Goal: Transaction & Acquisition: Purchase product/service

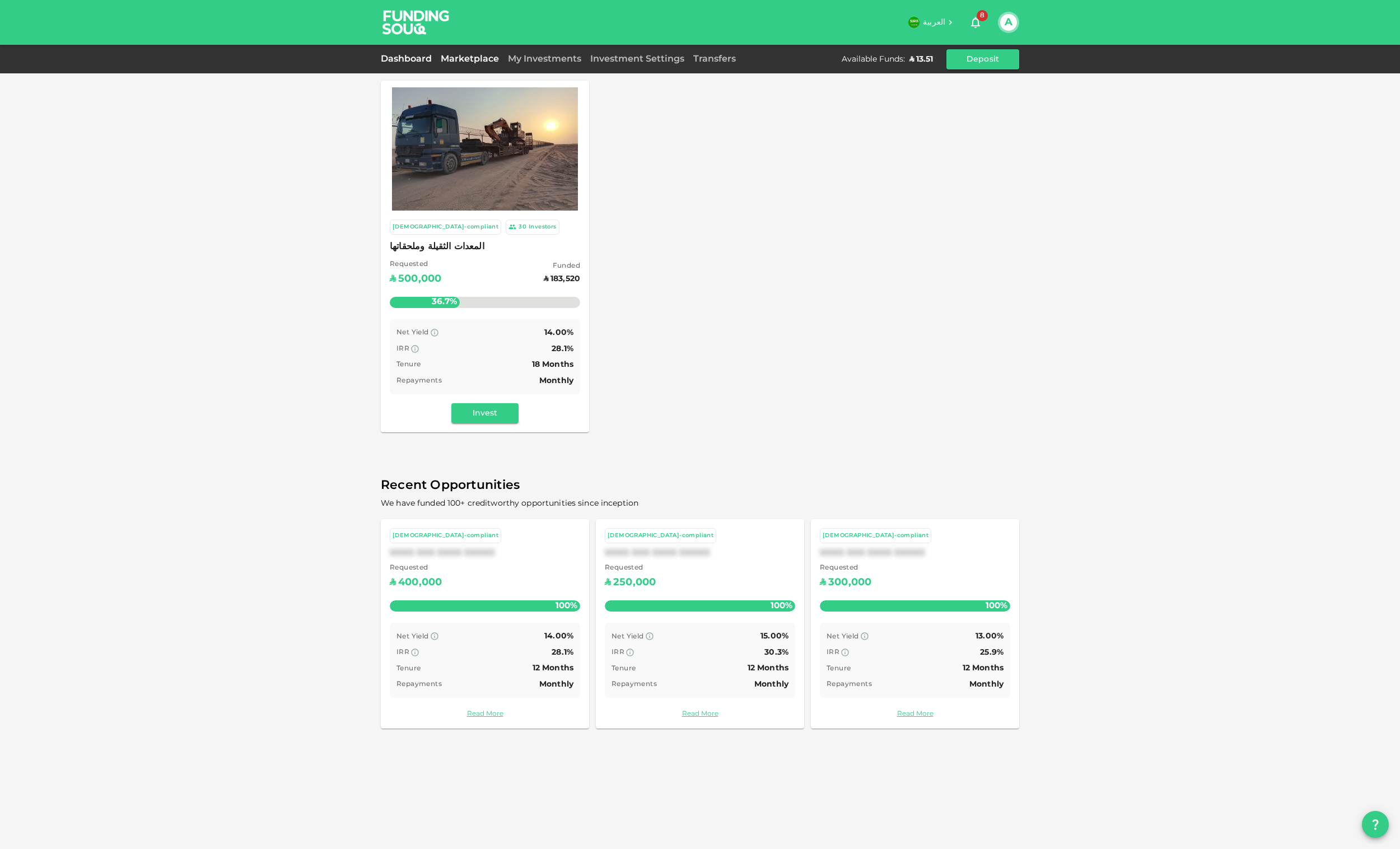
click at [396, 58] on link "Dashboard" at bounding box center [408, 59] width 55 height 9
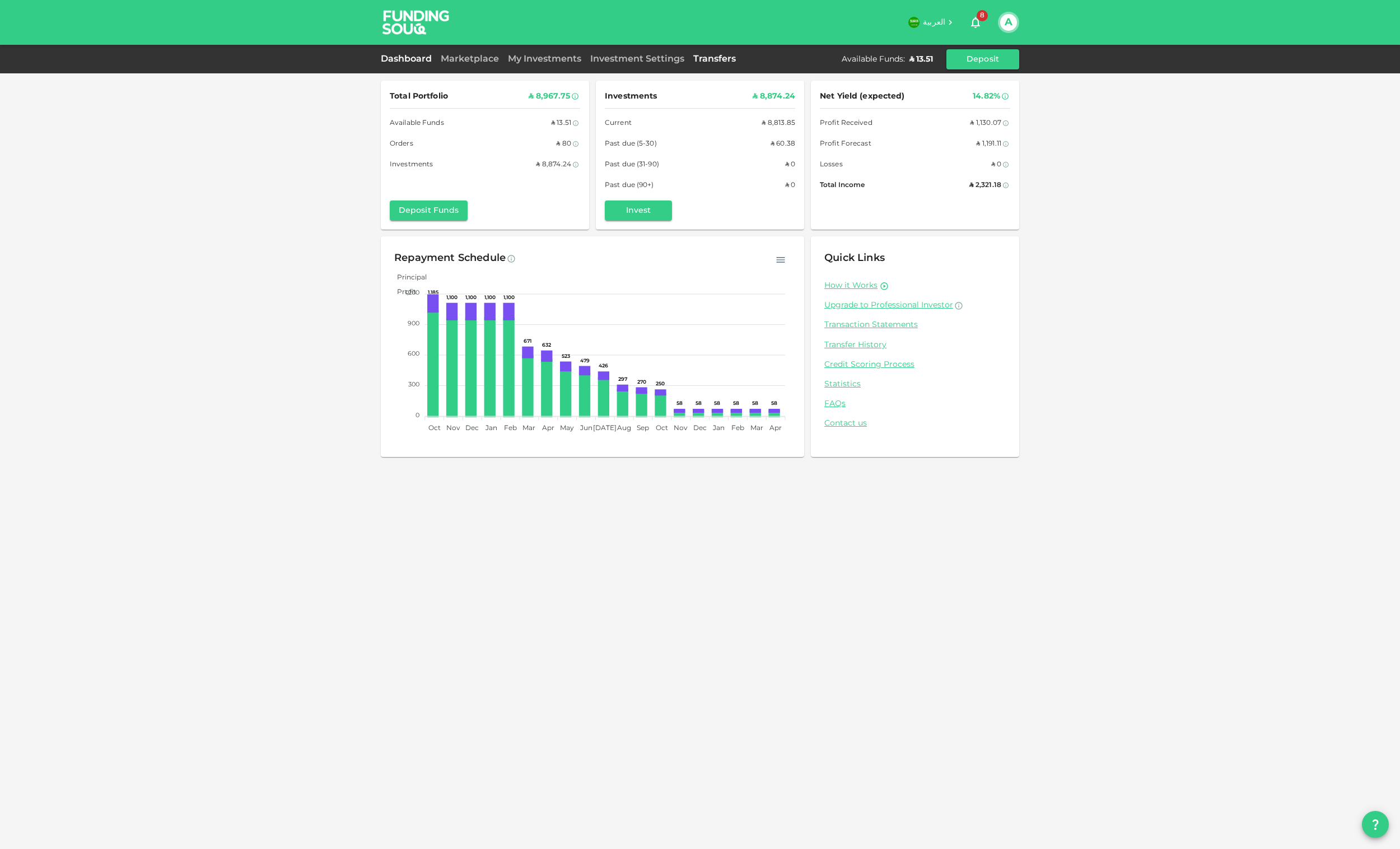
click at [734, 58] on link "Transfers" at bounding box center [715, 59] width 52 height 9
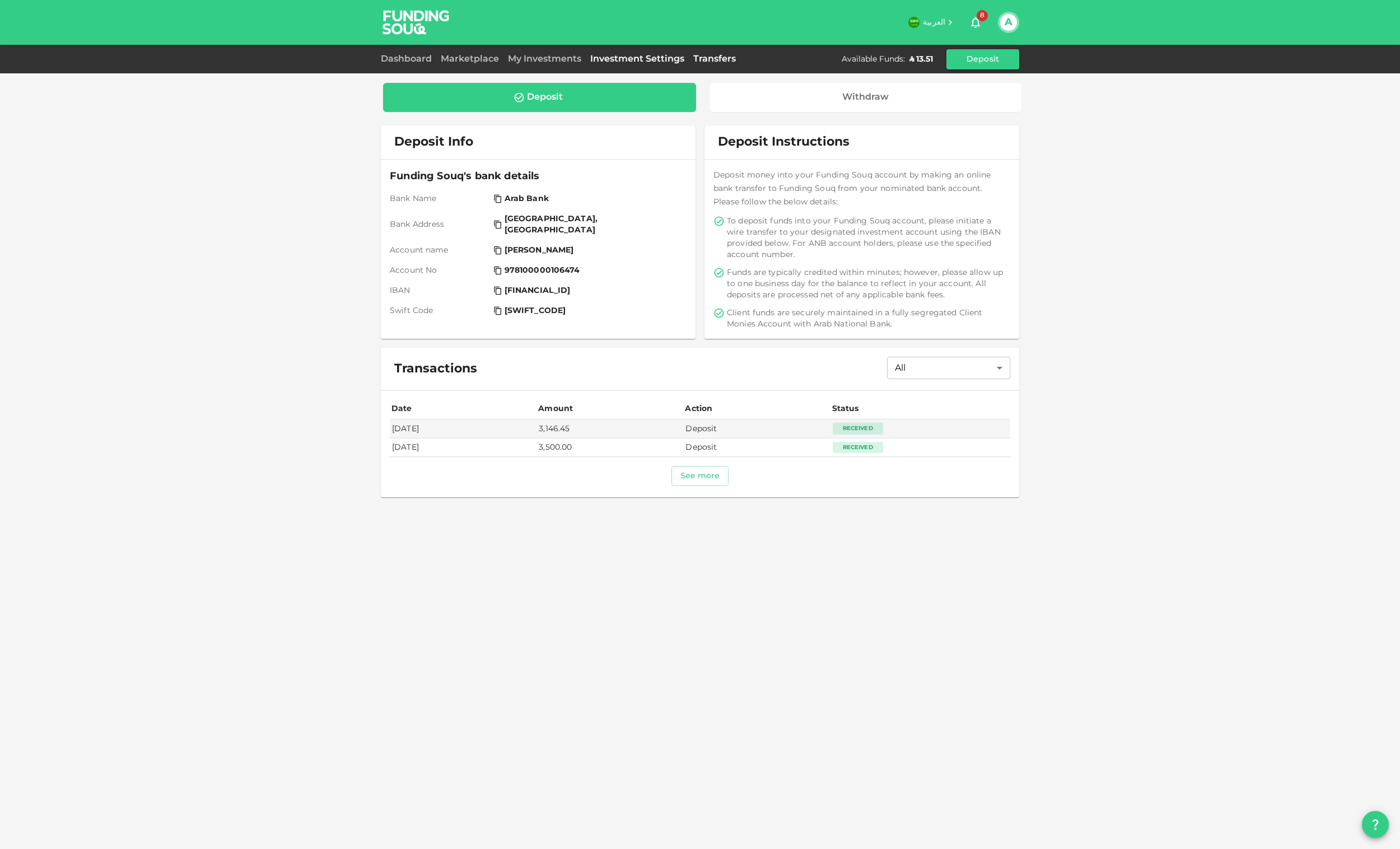
click at [639, 60] on link "Investment Settings" at bounding box center [637, 59] width 103 height 9
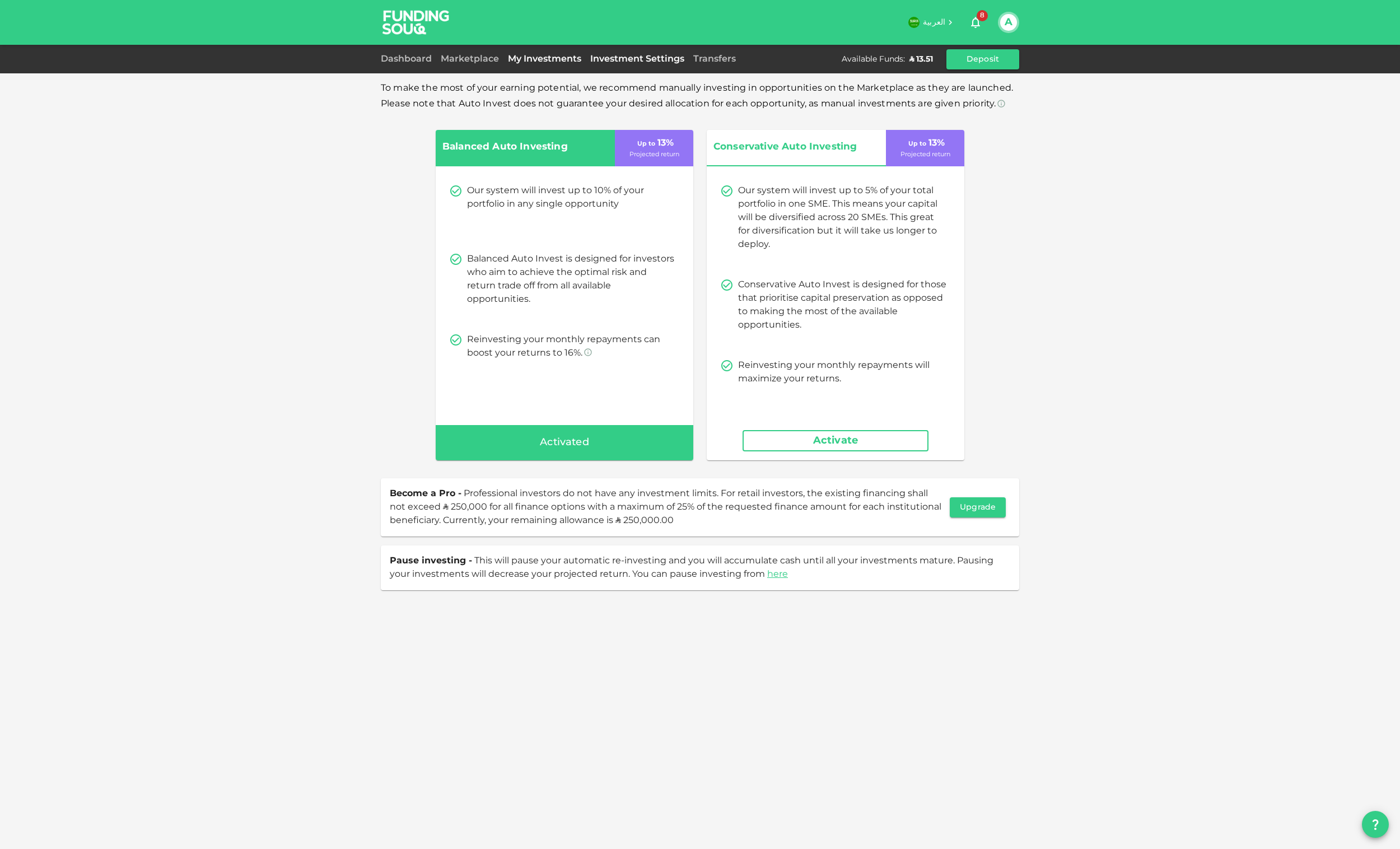
click at [549, 58] on link "My Investments" at bounding box center [545, 59] width 83 height 9
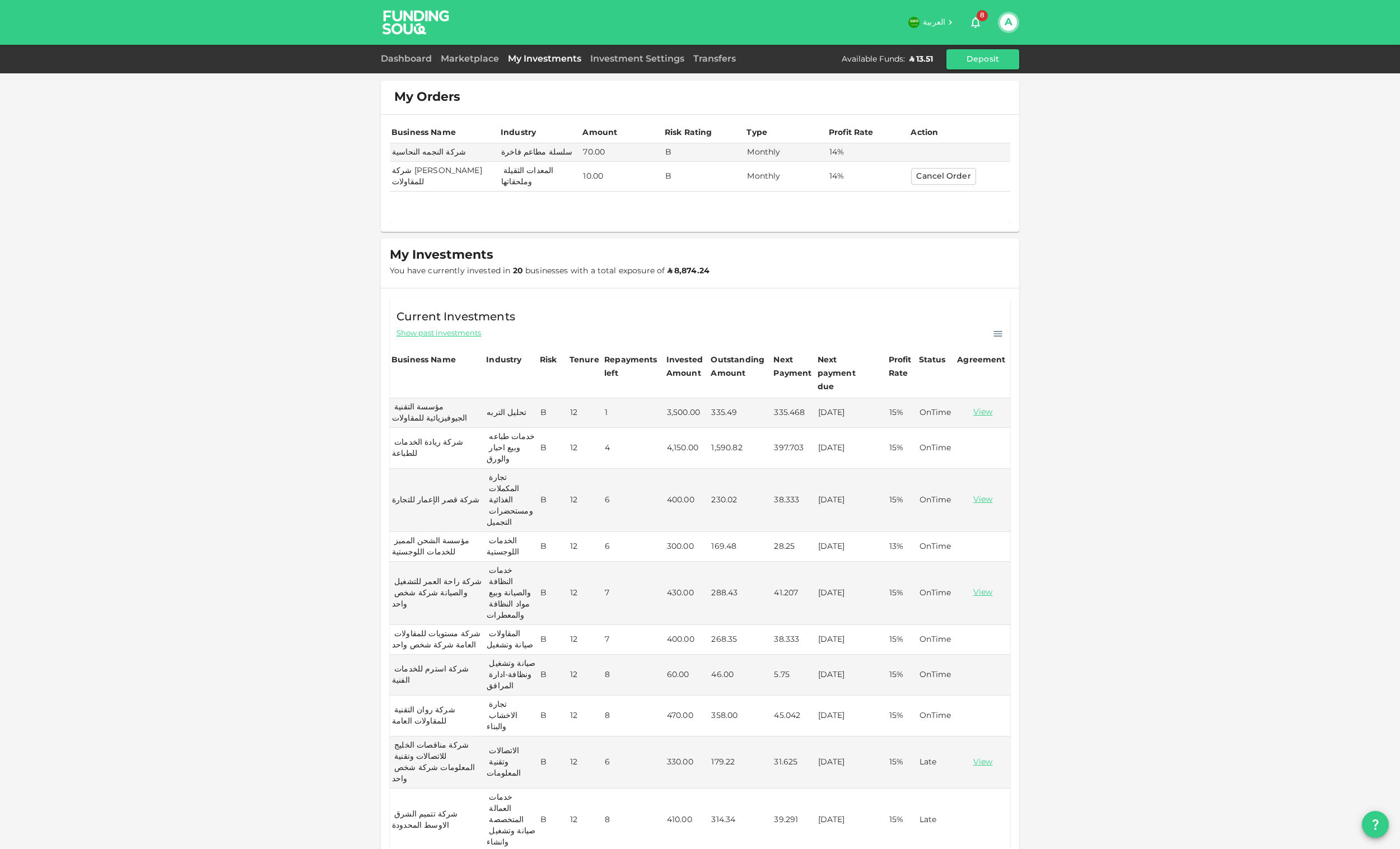
click at [847, 798] on body "العربية 8 A Dashboard Marketplace My Investments Investment Settings Transfers …" at bounding box center [700, 424] width 1400 height 849
click at [839, 830] on li "100" at bounding box center [844, 830] width 33 height 20
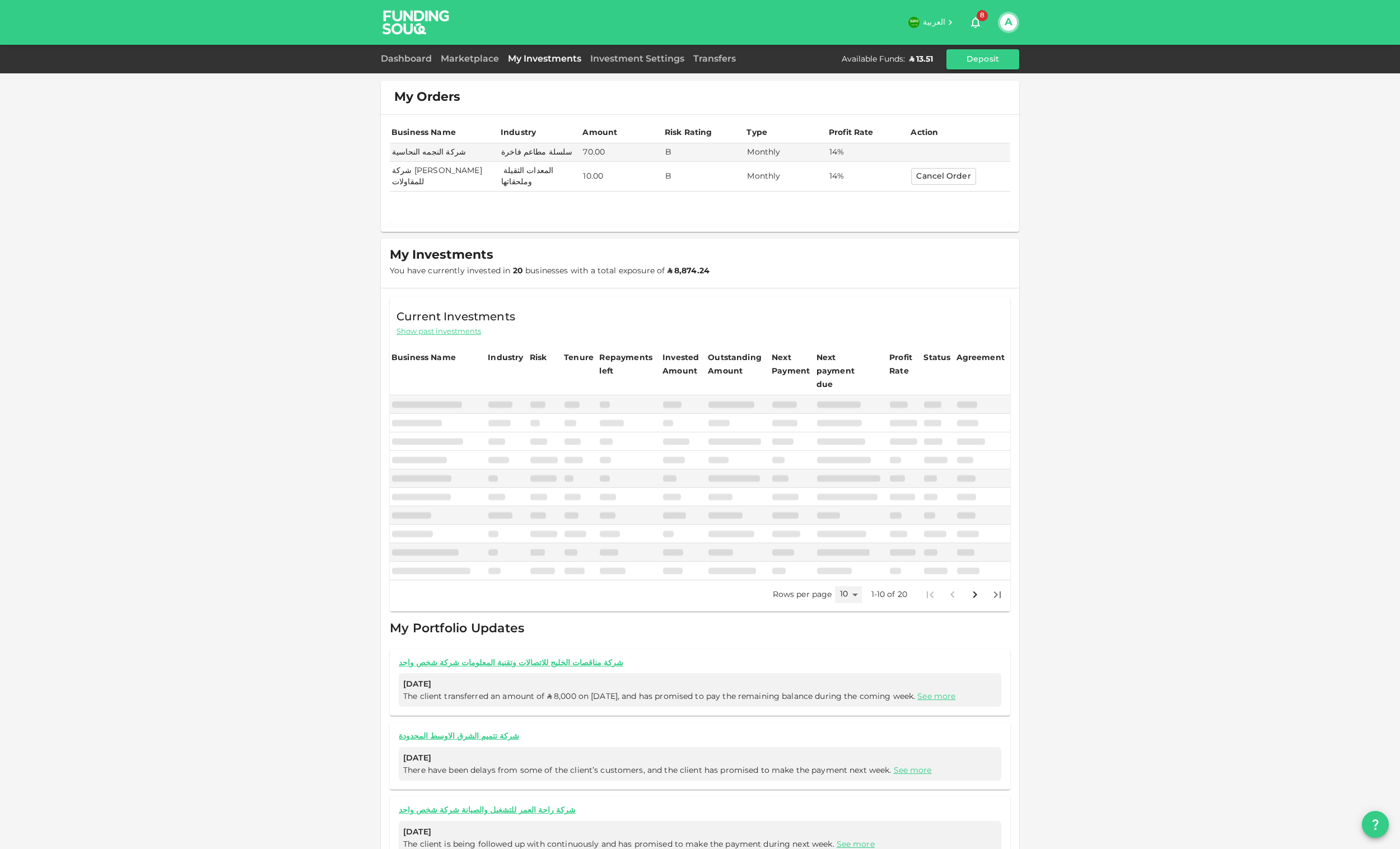
type input "100"
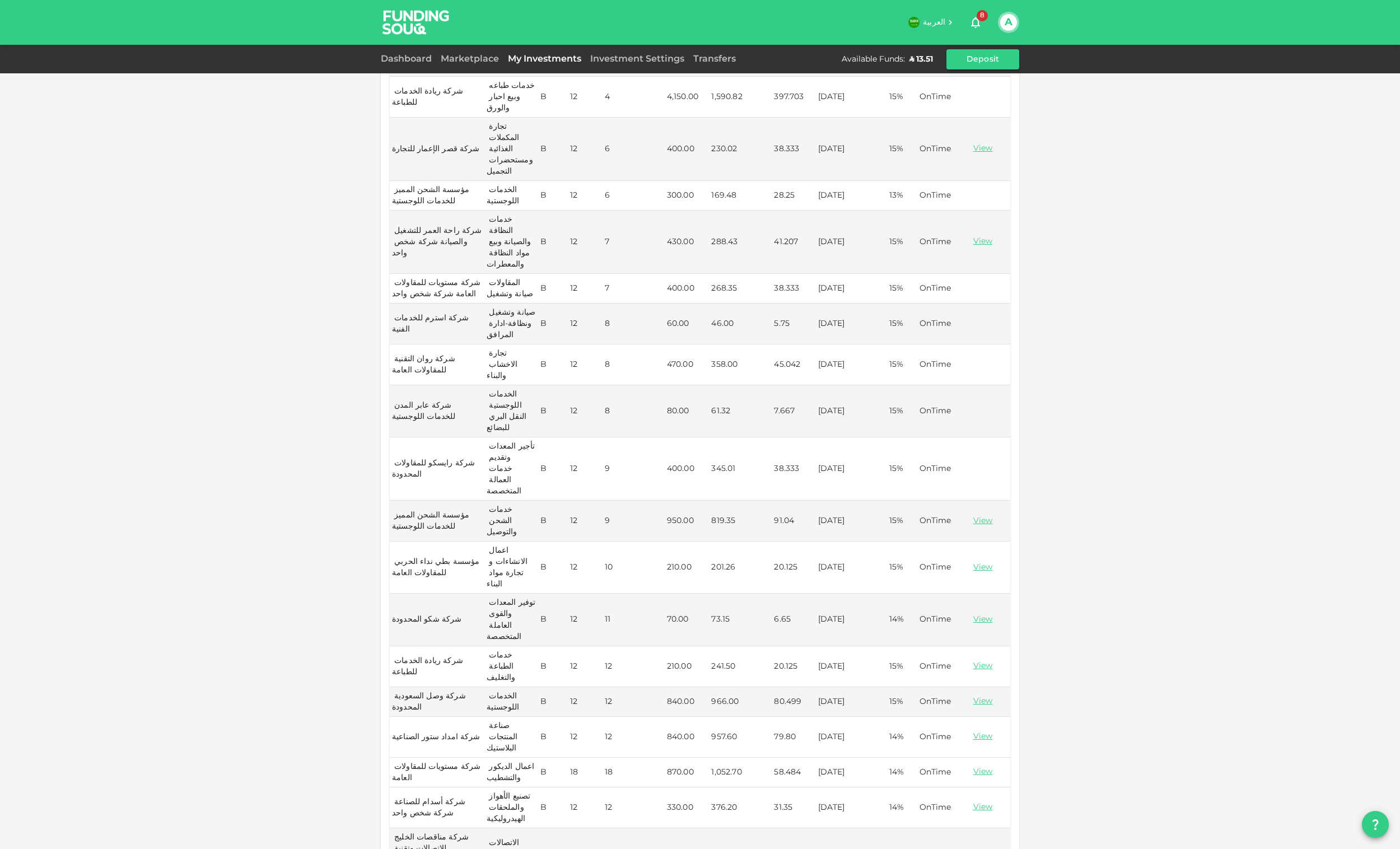
scroll to position [40, 0]
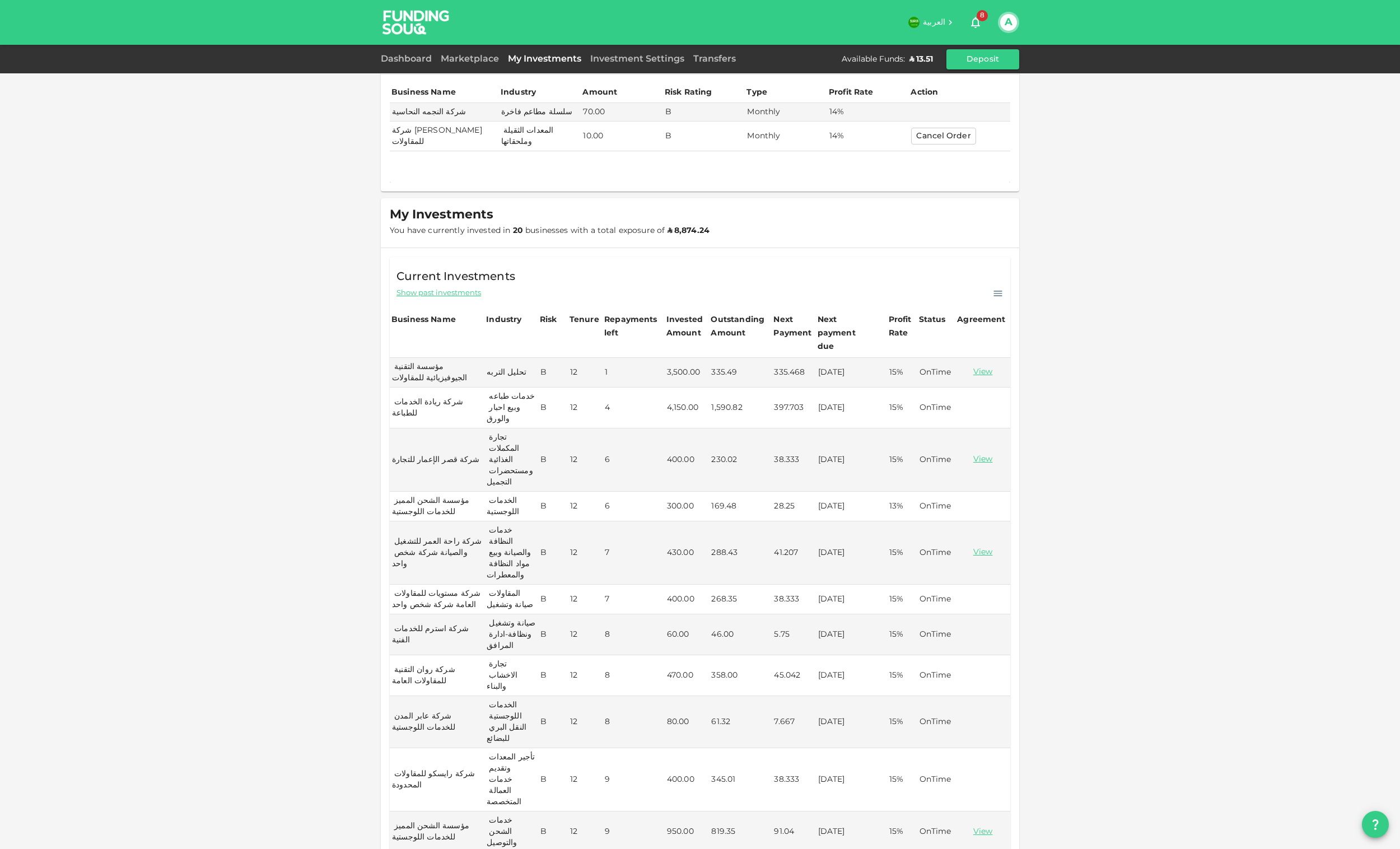
click at [920, 313] on div "Status" at bounding box center [933, 319] width 27 height 13
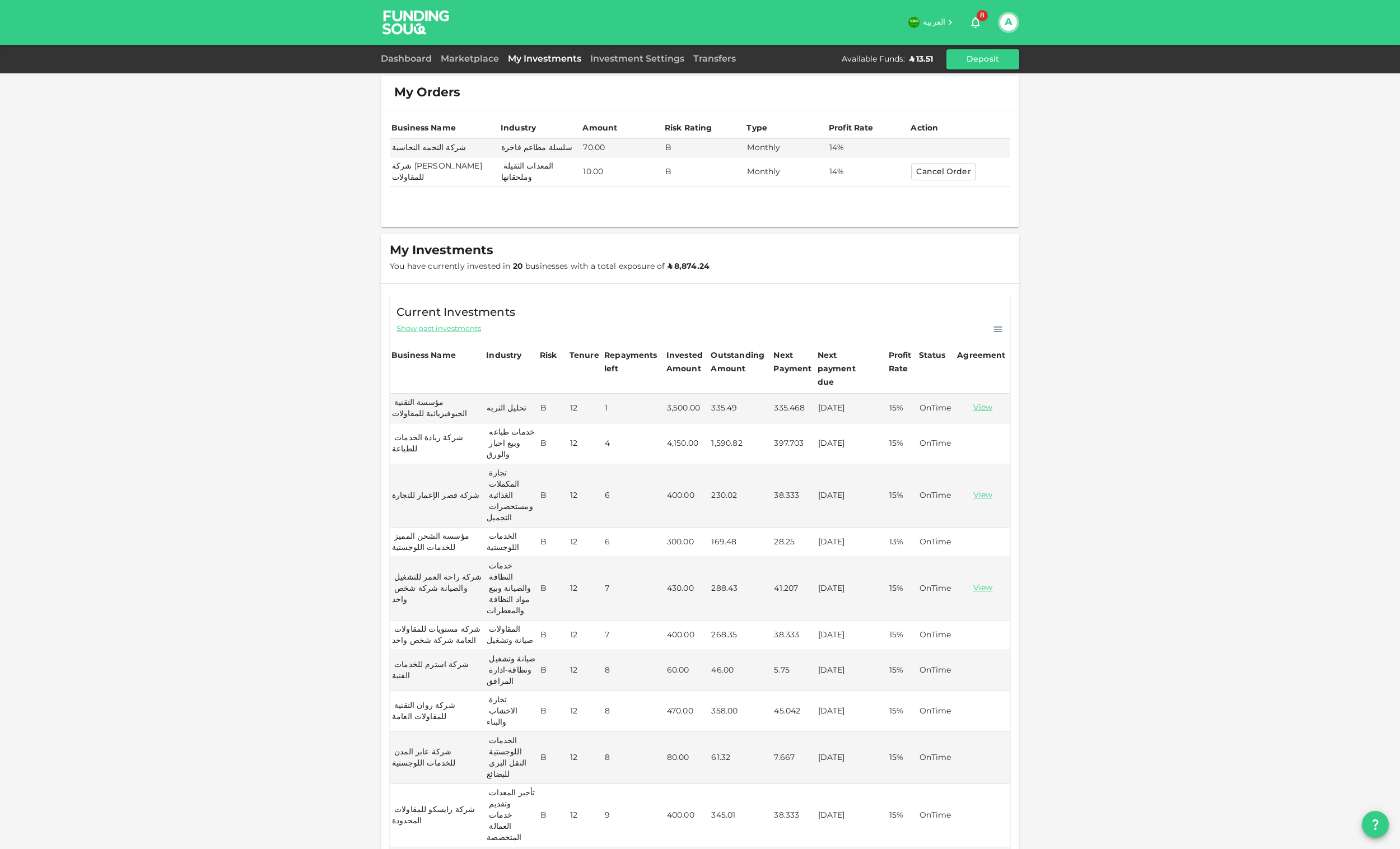
scroll to position [0, 0]
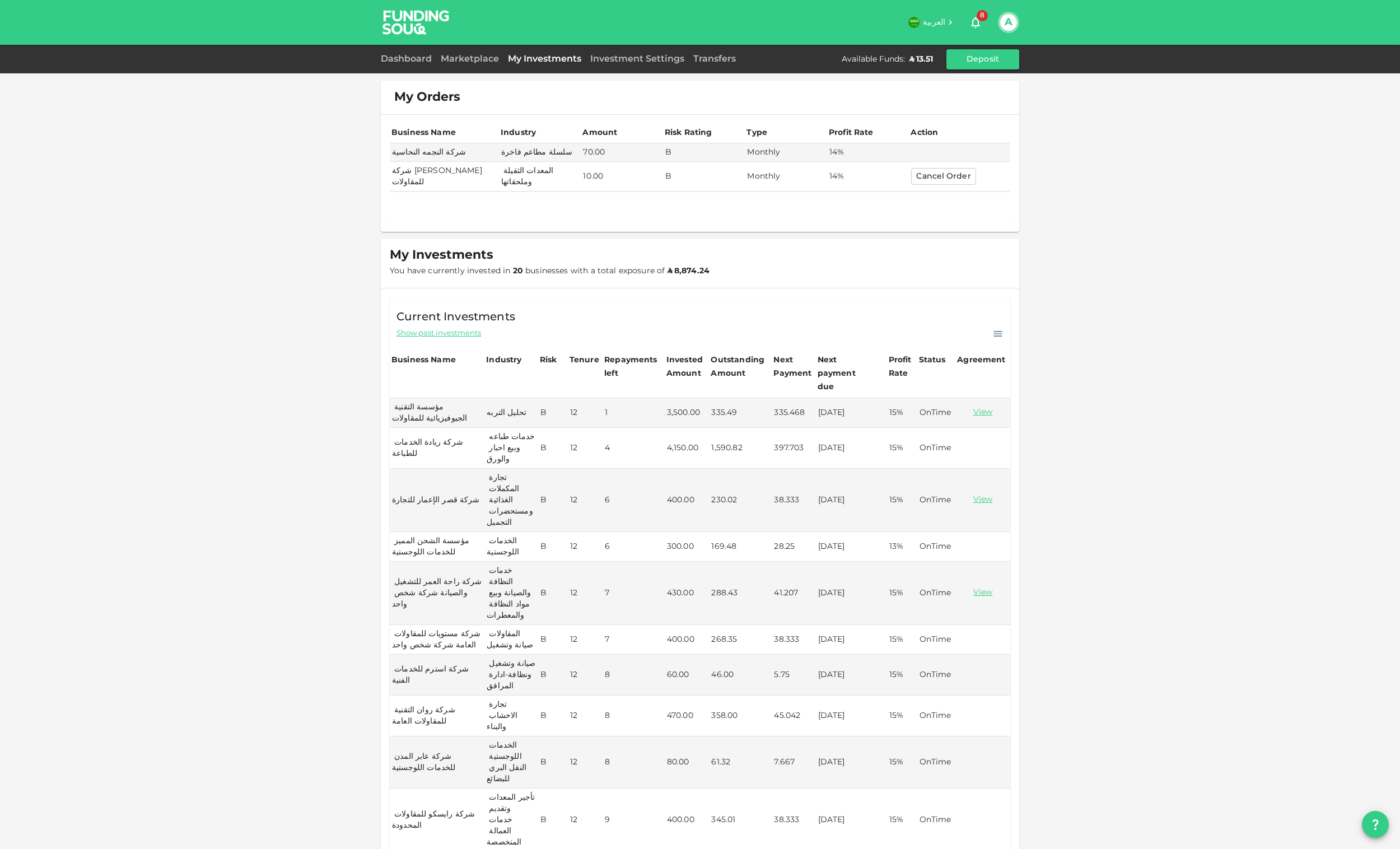
click at [456, 65] on div "Marketplace" at bounding box center [470, 59] width 67 height 13
click at [468, 53] on div "Marketplace" at bounding box center [470, 59] width 67 height 13
click at [454, 58] on link "Marketplace" at bounding box center [470, 59] width 67 height 9
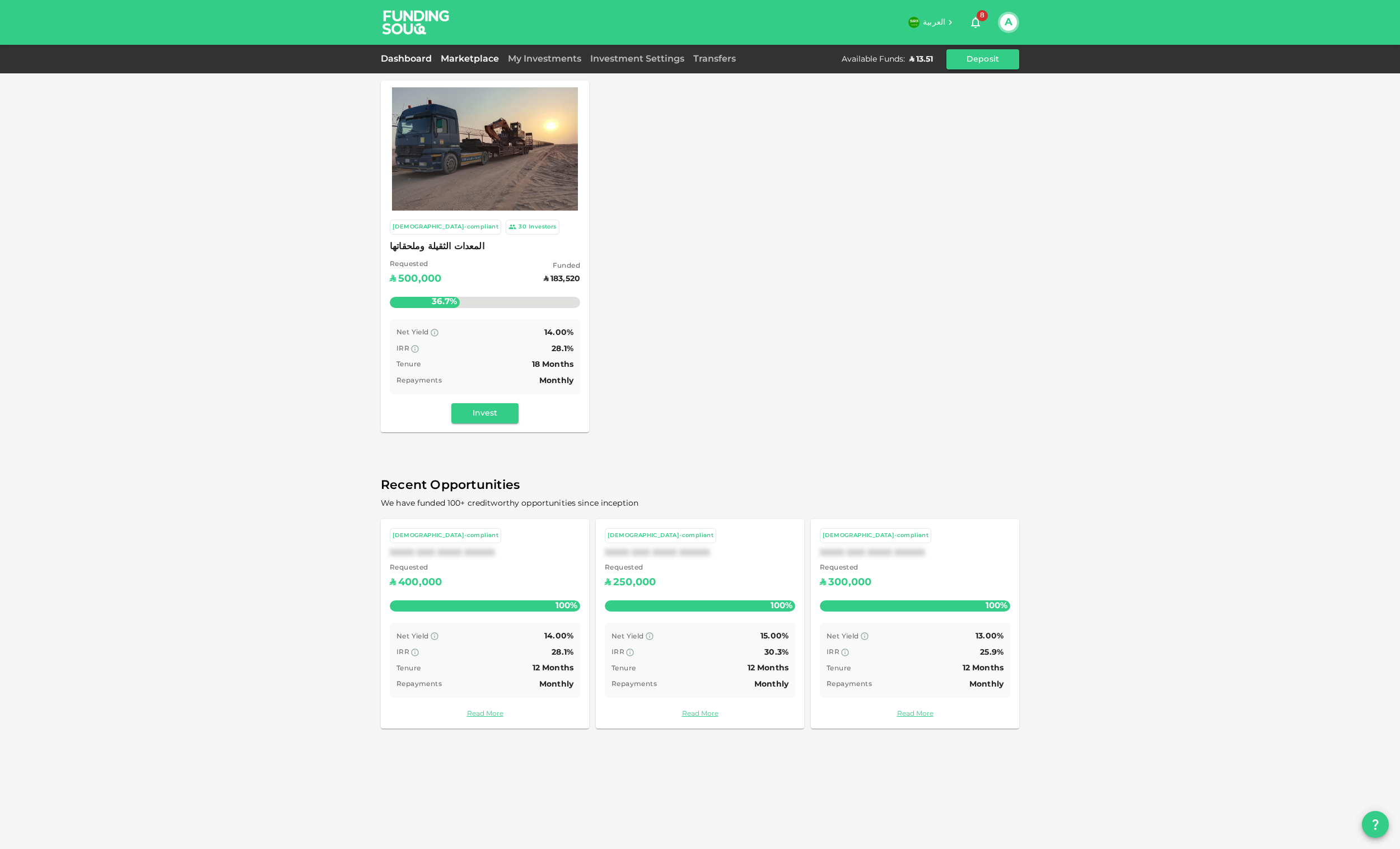
click at [417, 57] on link "Dashboard" at bounding box center [408, 59] width 55 height 9
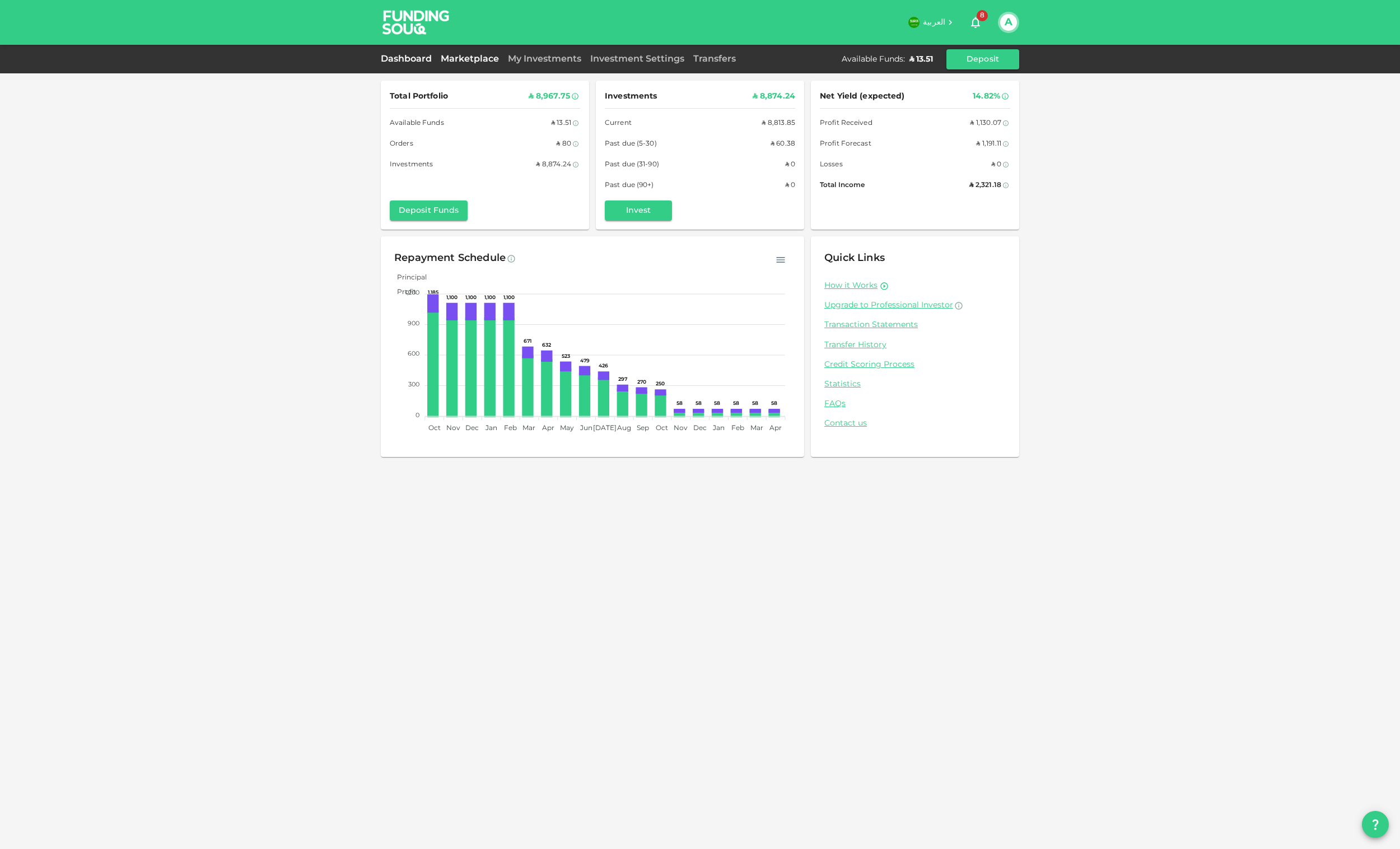
click at [463, 57] on link "Marketplace" at bounding box center [470, 59] width 67 height 9
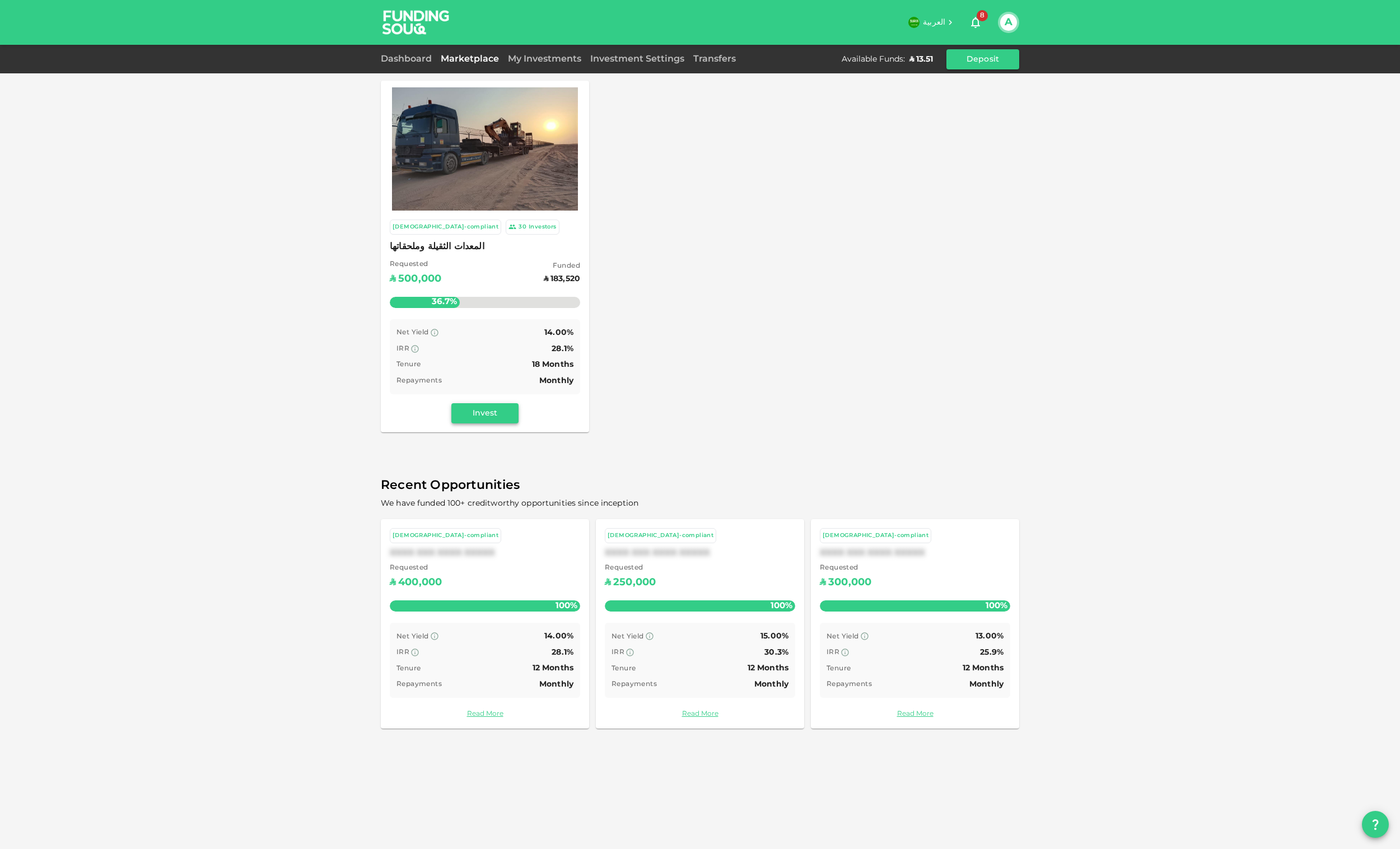
click at [488, 414] on button "Invest" at bounding box center [485, 413] width 67 height 20
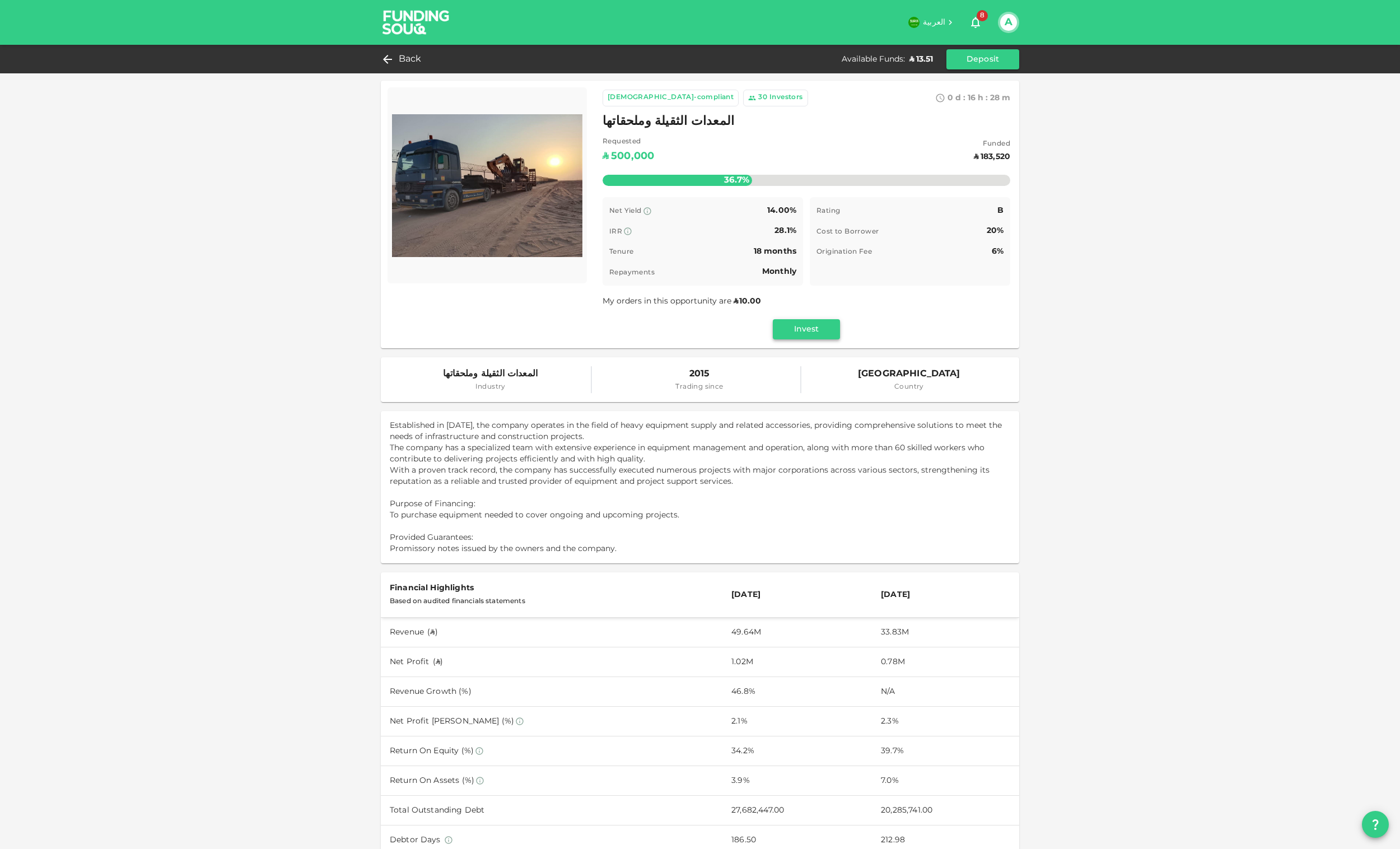
click at [817, 333] on button "Invest" at bounding box center [806, 329] width 67 height 20
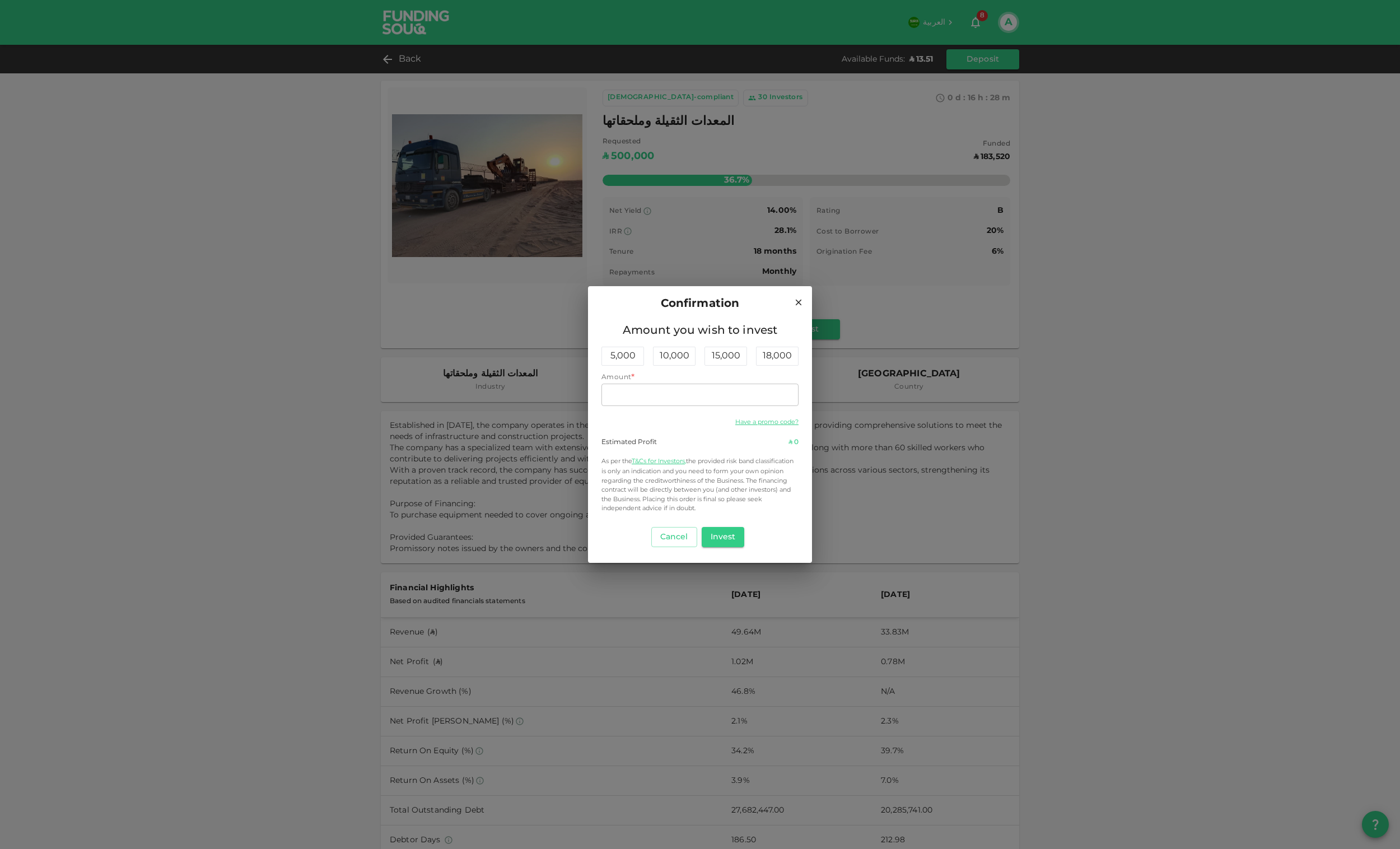
click at [803, 300] on icon at bounding box center [798, 302] width 10 height 10
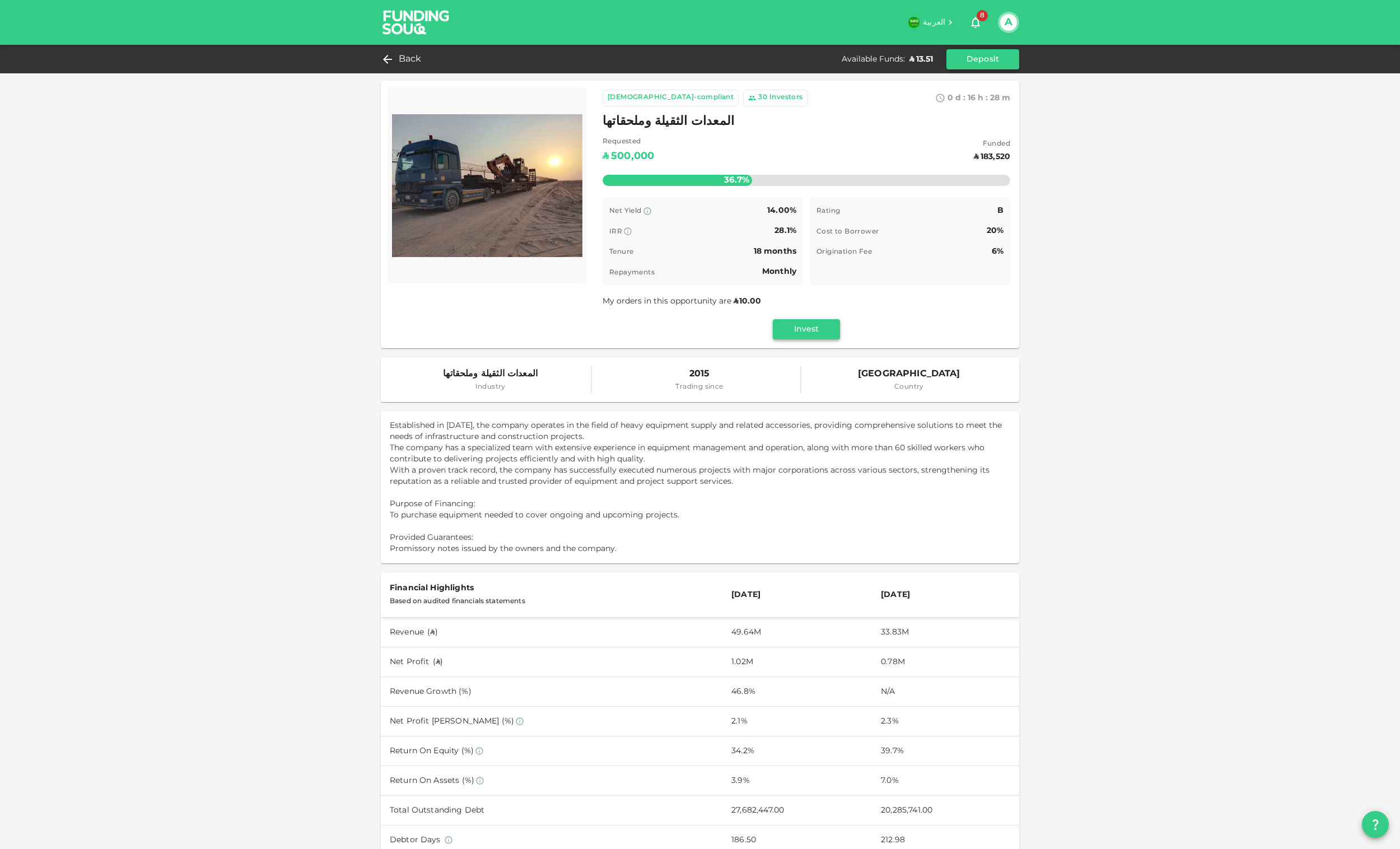
click at [816, 326] on button "Invest" at bounding box center [806, 329] width 67 height 20
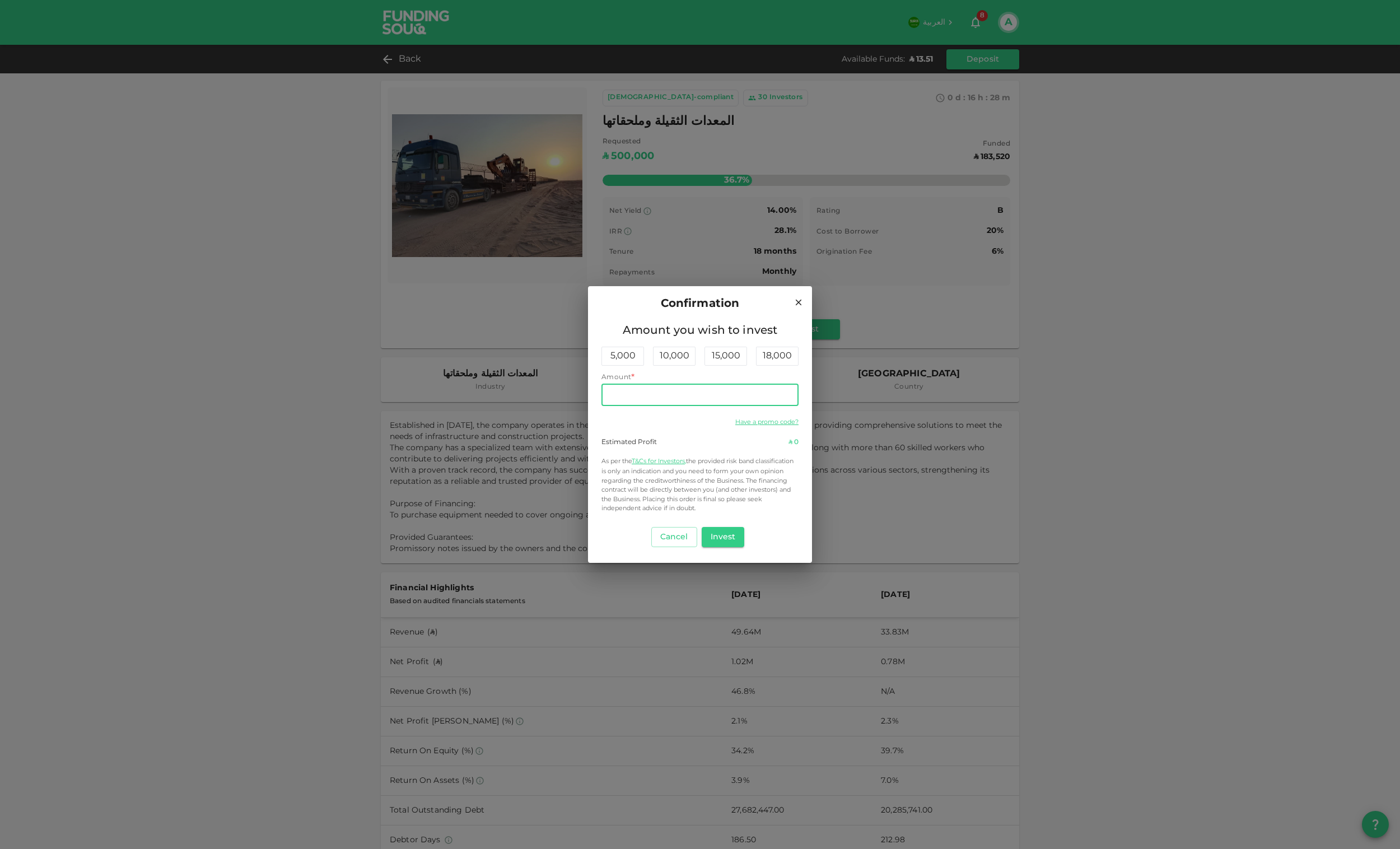
click at [693, 403] on input "Amount" at bounding box center [700, 394] width 197 height 22
type input "10"
click at [729, 538] on button "Invest" at bounding box center [723, 537] width 43 height 20
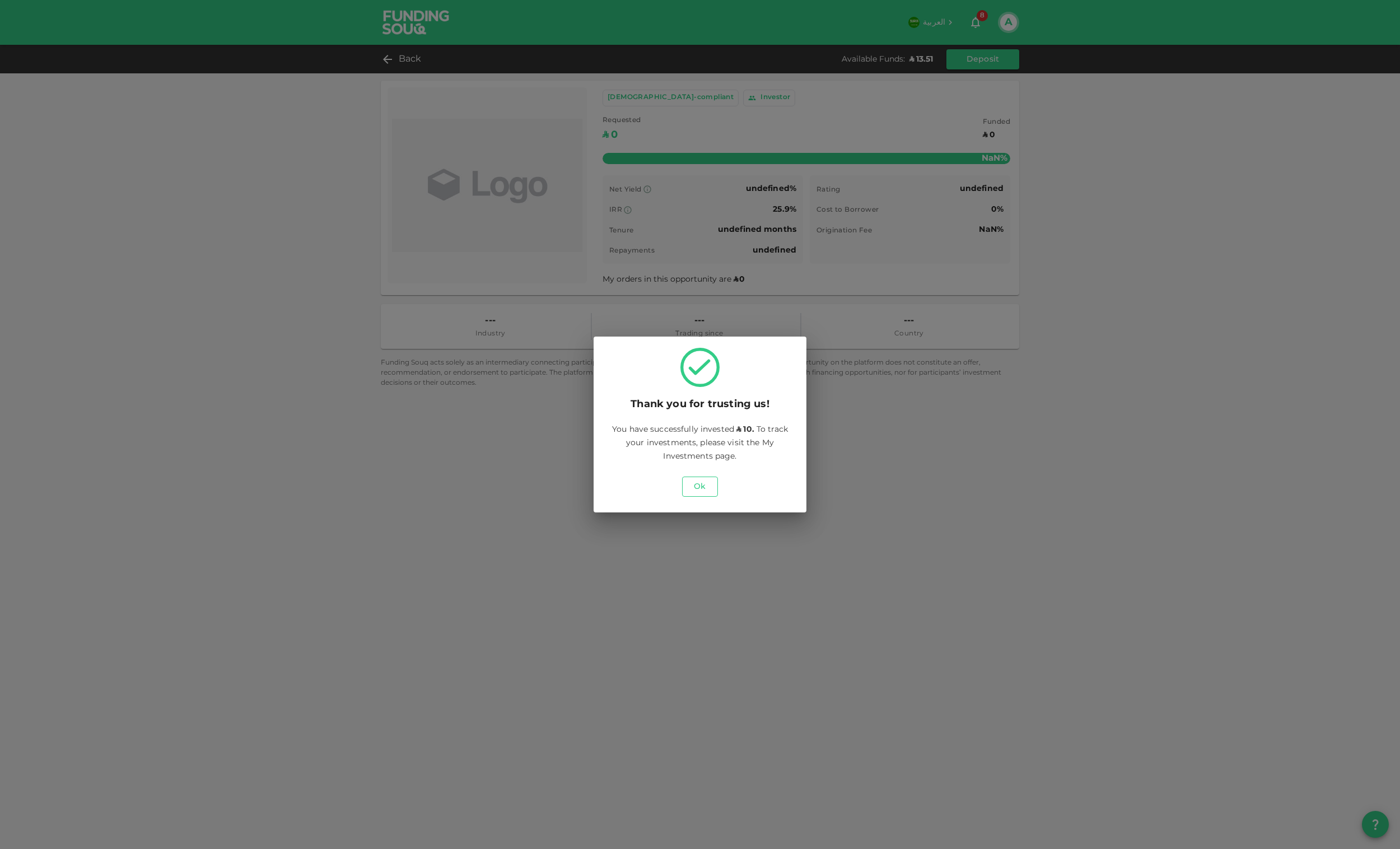
click at [705, 486] on button "Ok" at bounding box center [700, 487] width 36 height 20
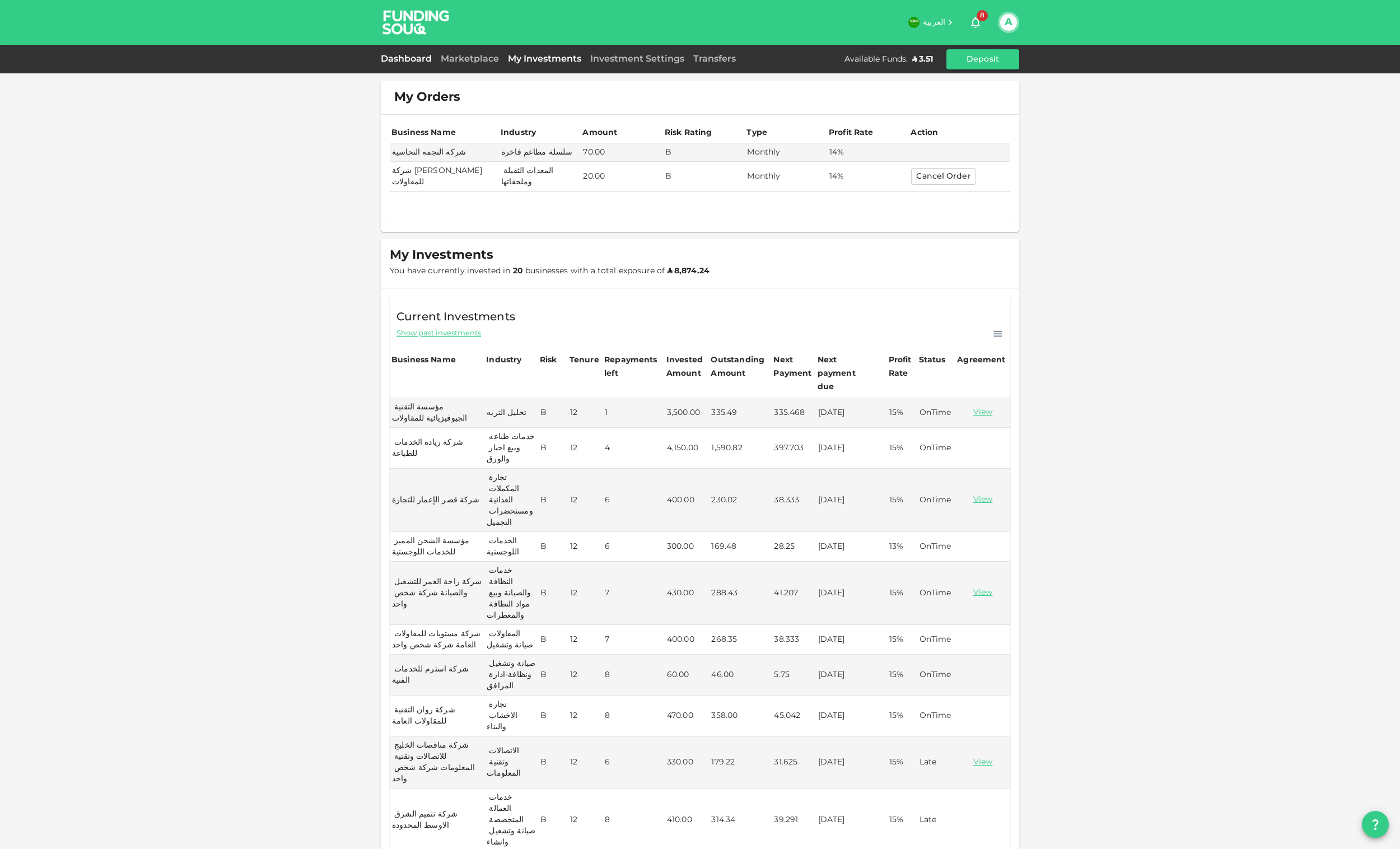
click at [399, 61] on link "Dashboard" at bounding box center [408, 59] width 55 height 9
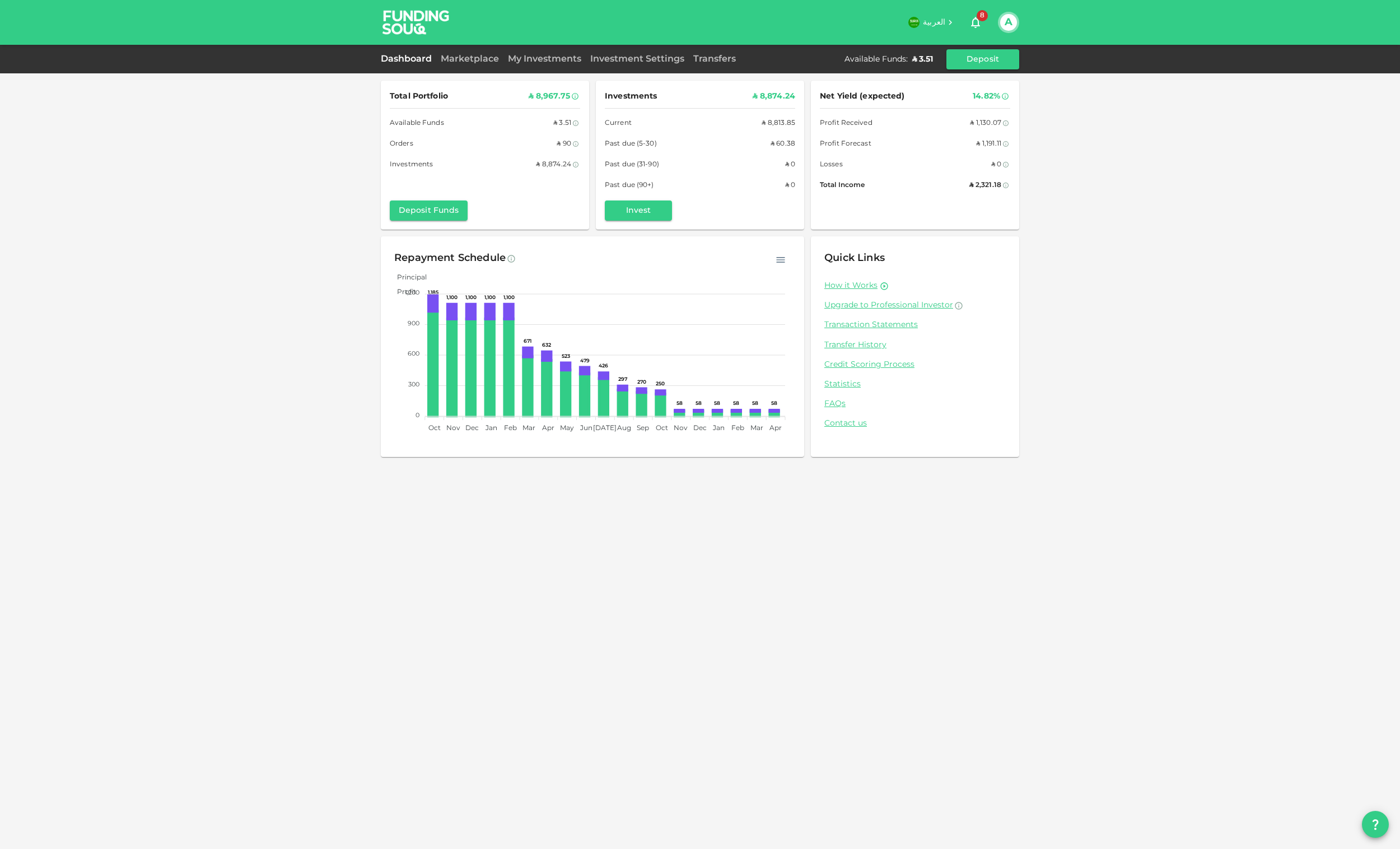
click at [455, 53] on div "Marketplace" at bounding box center [470, 59] width 67 height 13
click at [481, 59] on link "Marketplace" at bounding box center [470, 59] width 67 height 9
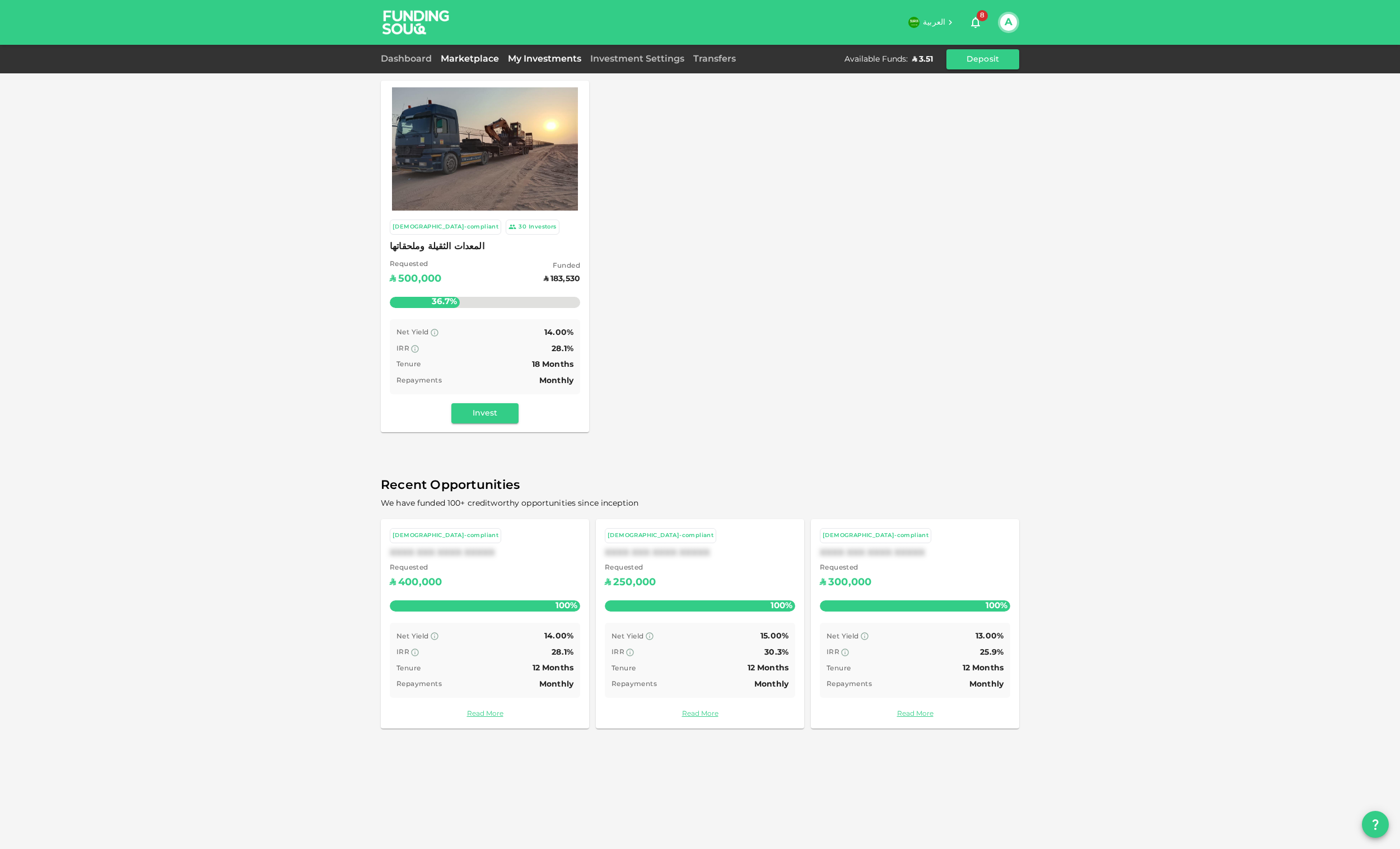
click at [561, 59] on link "My Investments" at bounding box center [545, 59] width 83 height 9
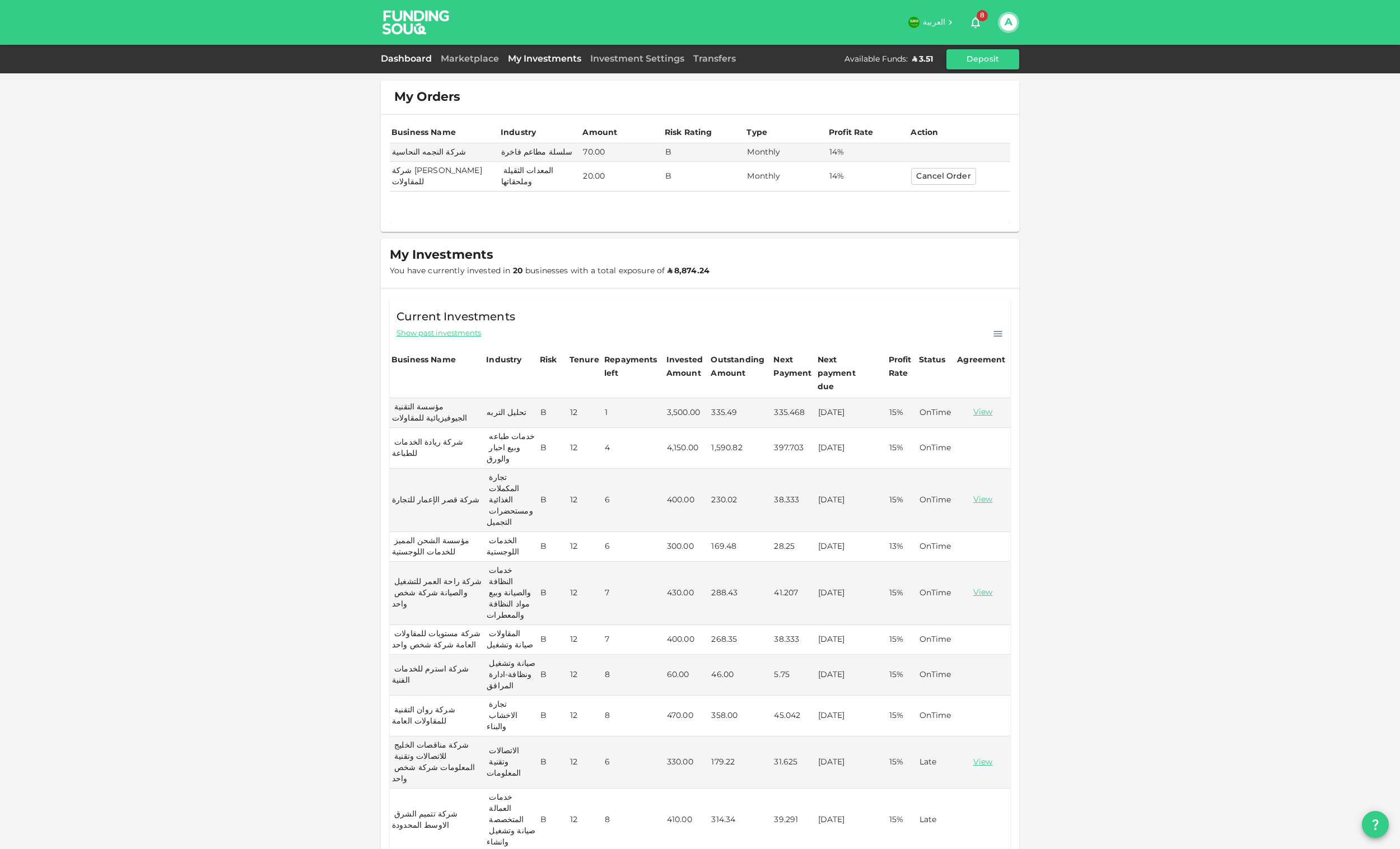
click at [412, 62] on link "Dashboard" at bounding box center [408, 59] width 55 height 9
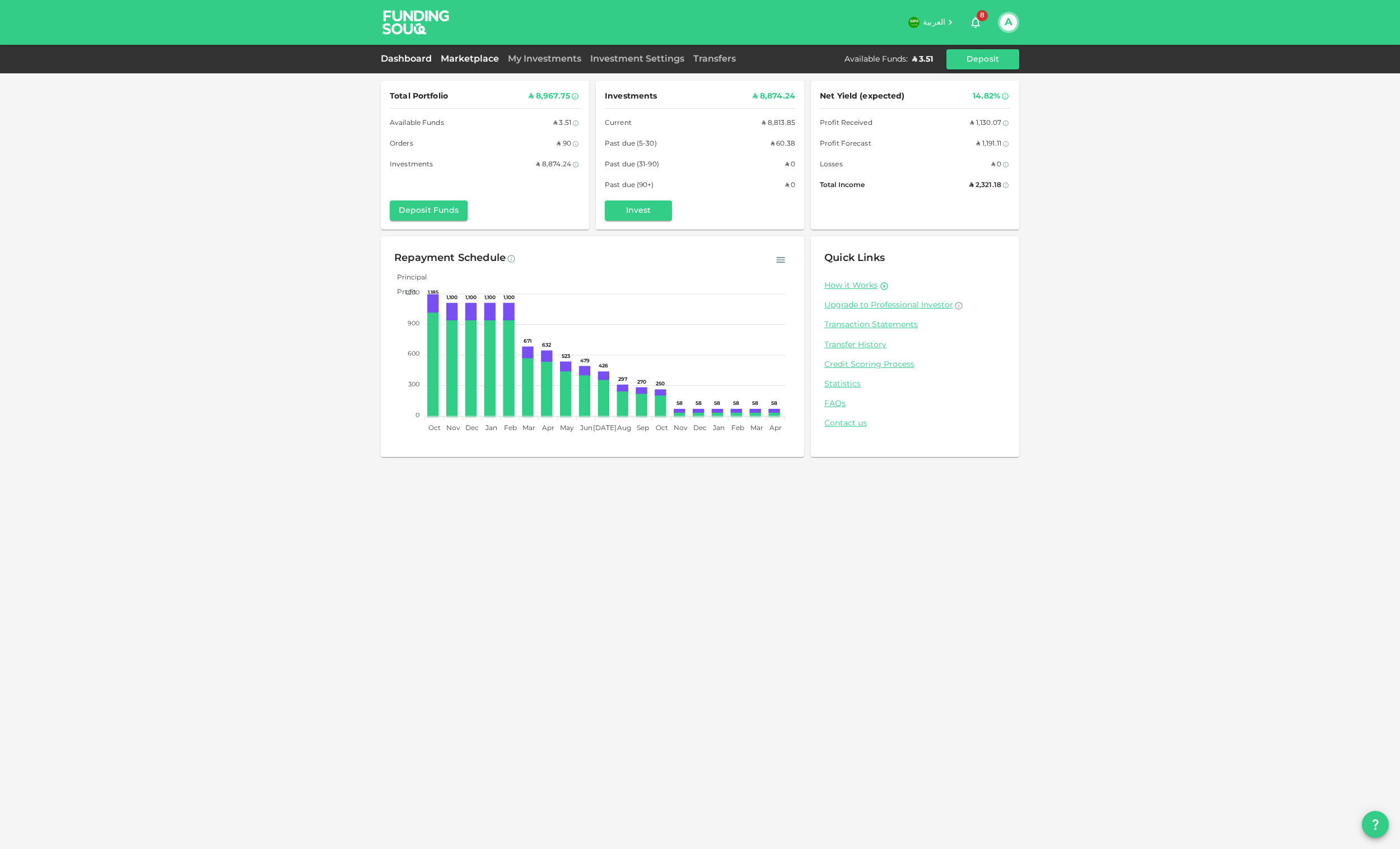
click at [469, 56] on link "Marketplace" at bounding box center [470, 59] width 67 height 9
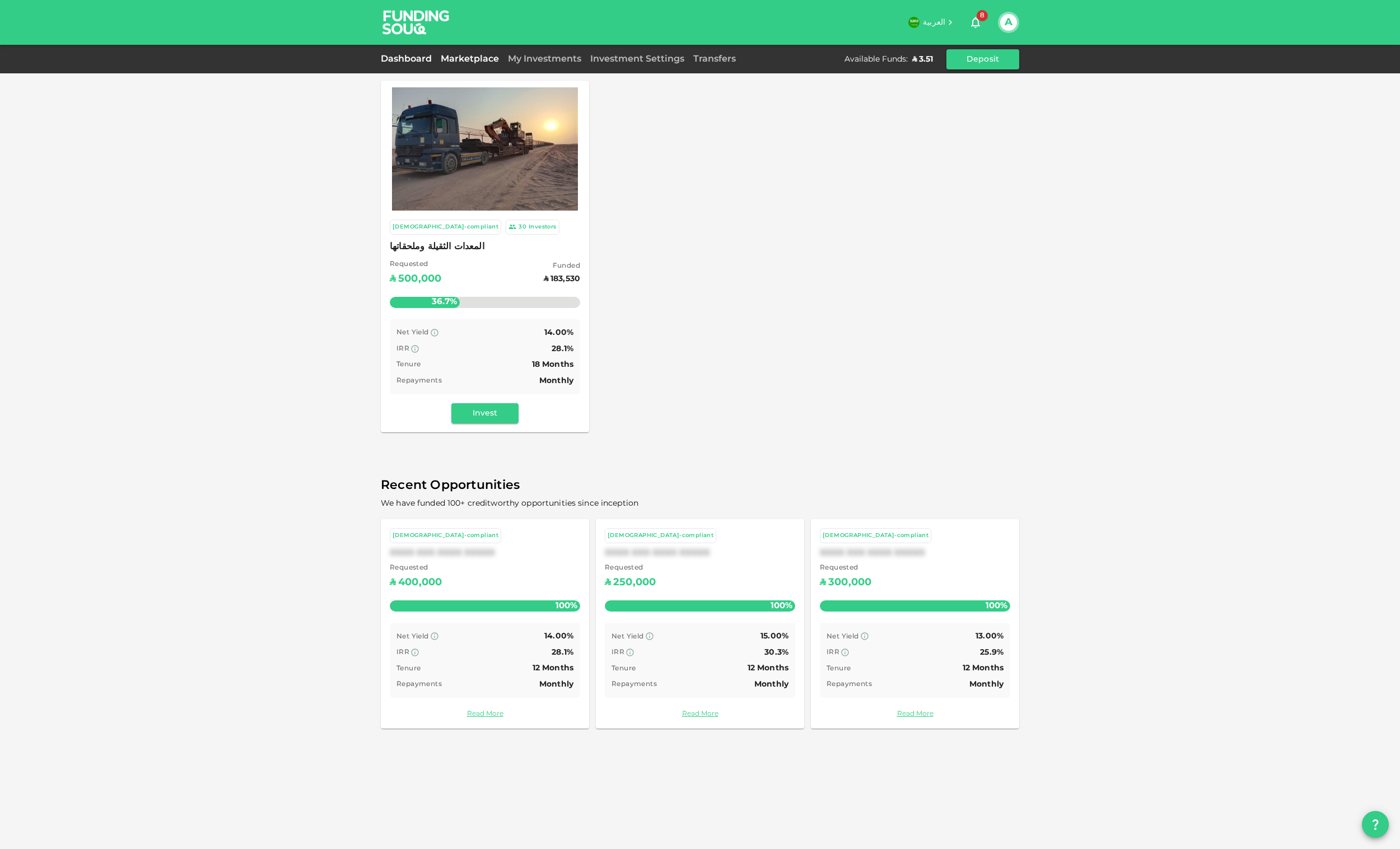
click at [414, 60] on link "Dashboard" at bounding box center [408, 59] width 55 height 9
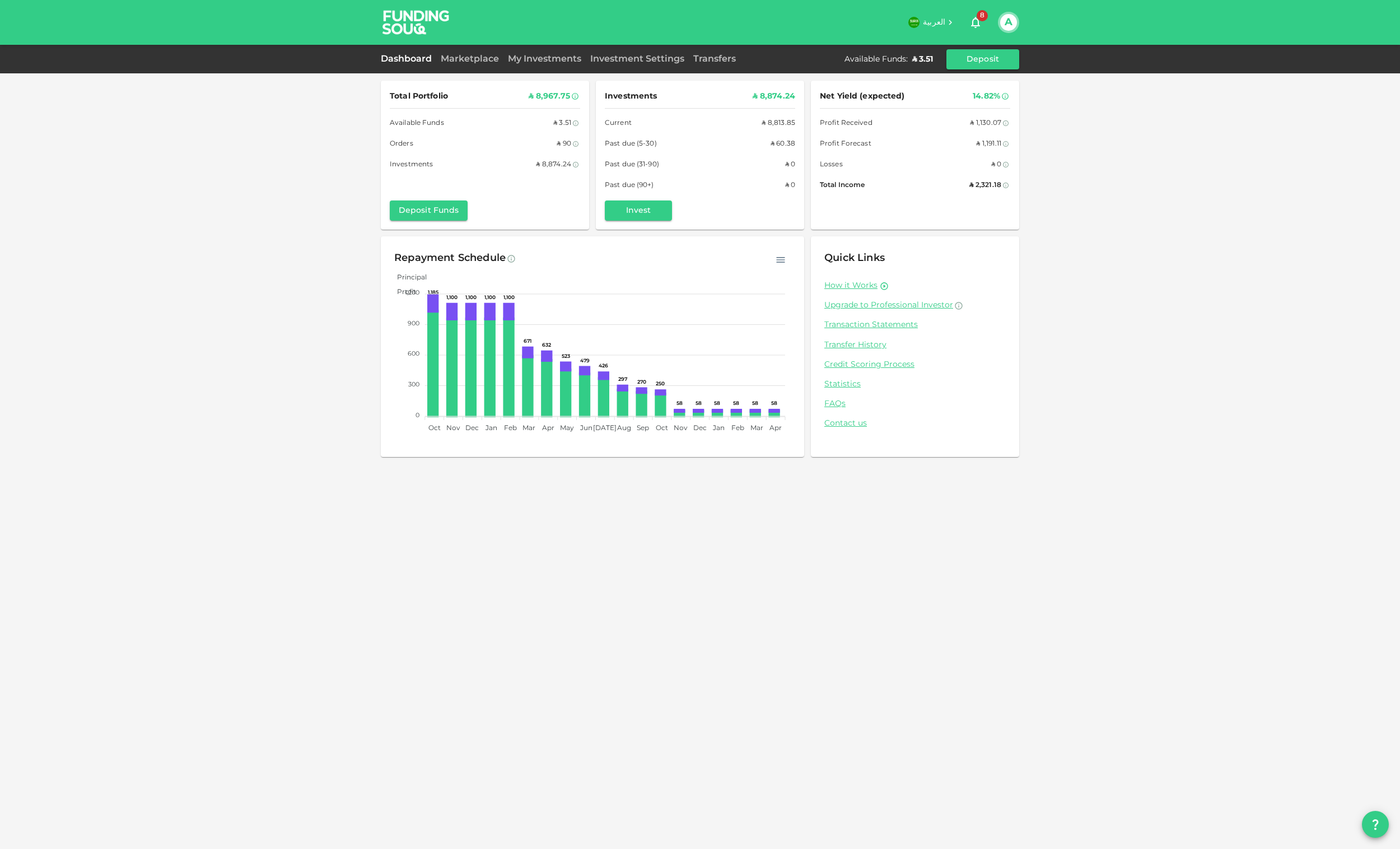
click at [717, 54] on div "Transfers" at bounding box center [715, 59] width 52 height 13
click at [717, 58] on link "Transfers" at bounding box center [715, 59] width 52 height 9
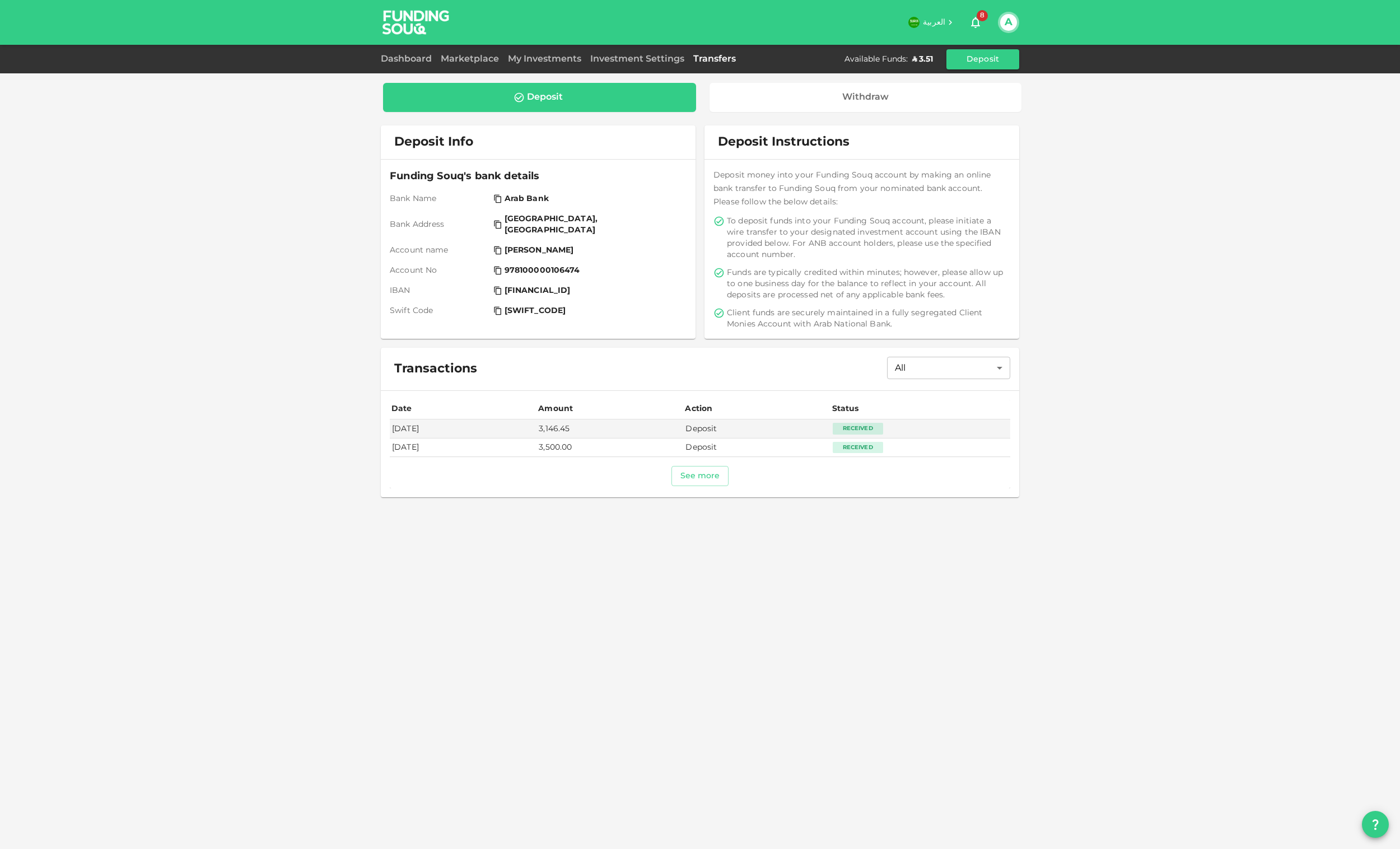
click at [641, 44] on div "العربية 8 A" at bounding box center [700, 22] width 639 height 45
click at [634, 57] on link "Investment Settings" at bounding box center [637, 59] width 103 height 9
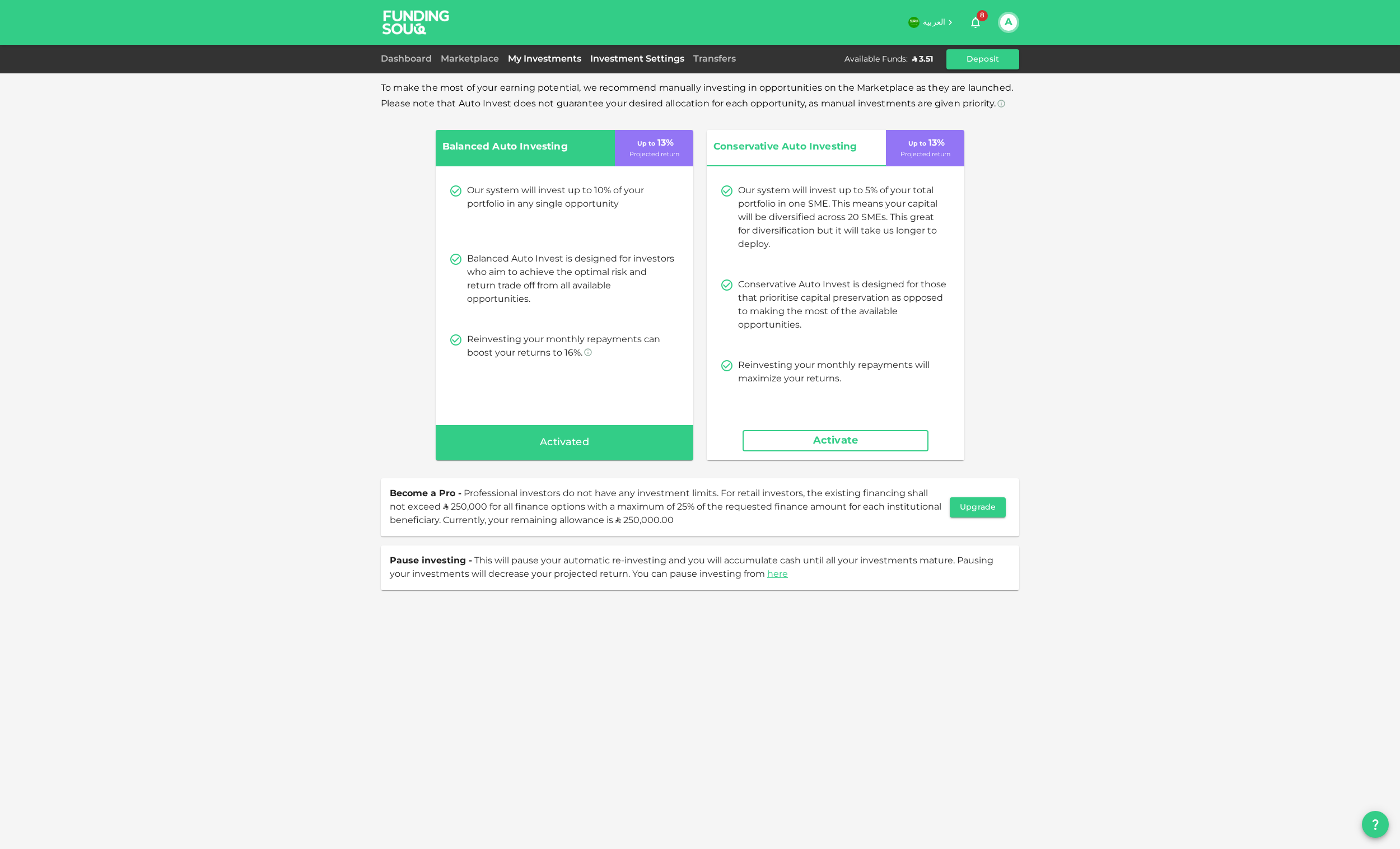
click at [525, 56] on link "My Investments" at bounding box center [545, 59] width 83 height 9
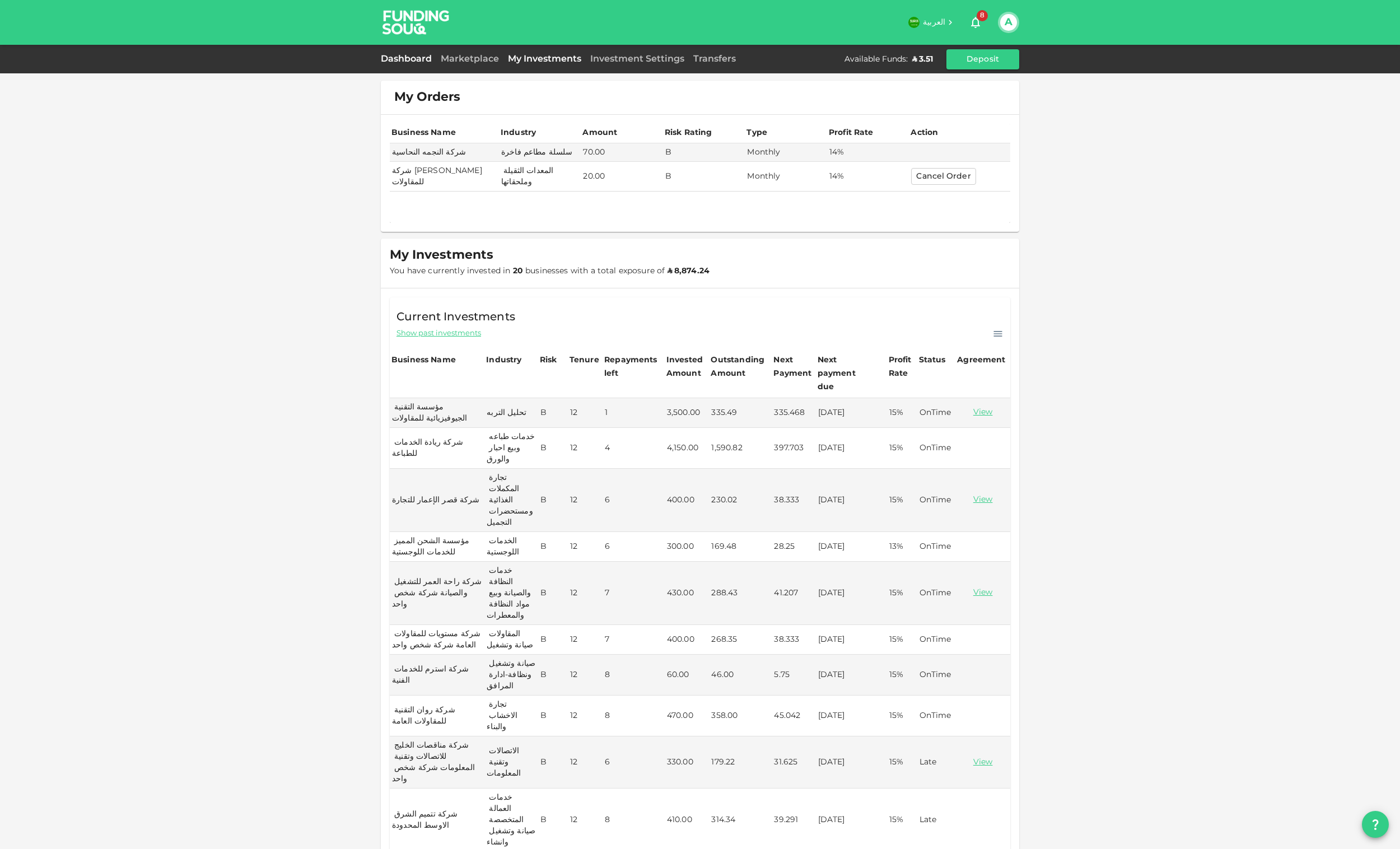
click at [404, 61] on link "Dashboard" at bounding box center [408, 59] width 55 height 9
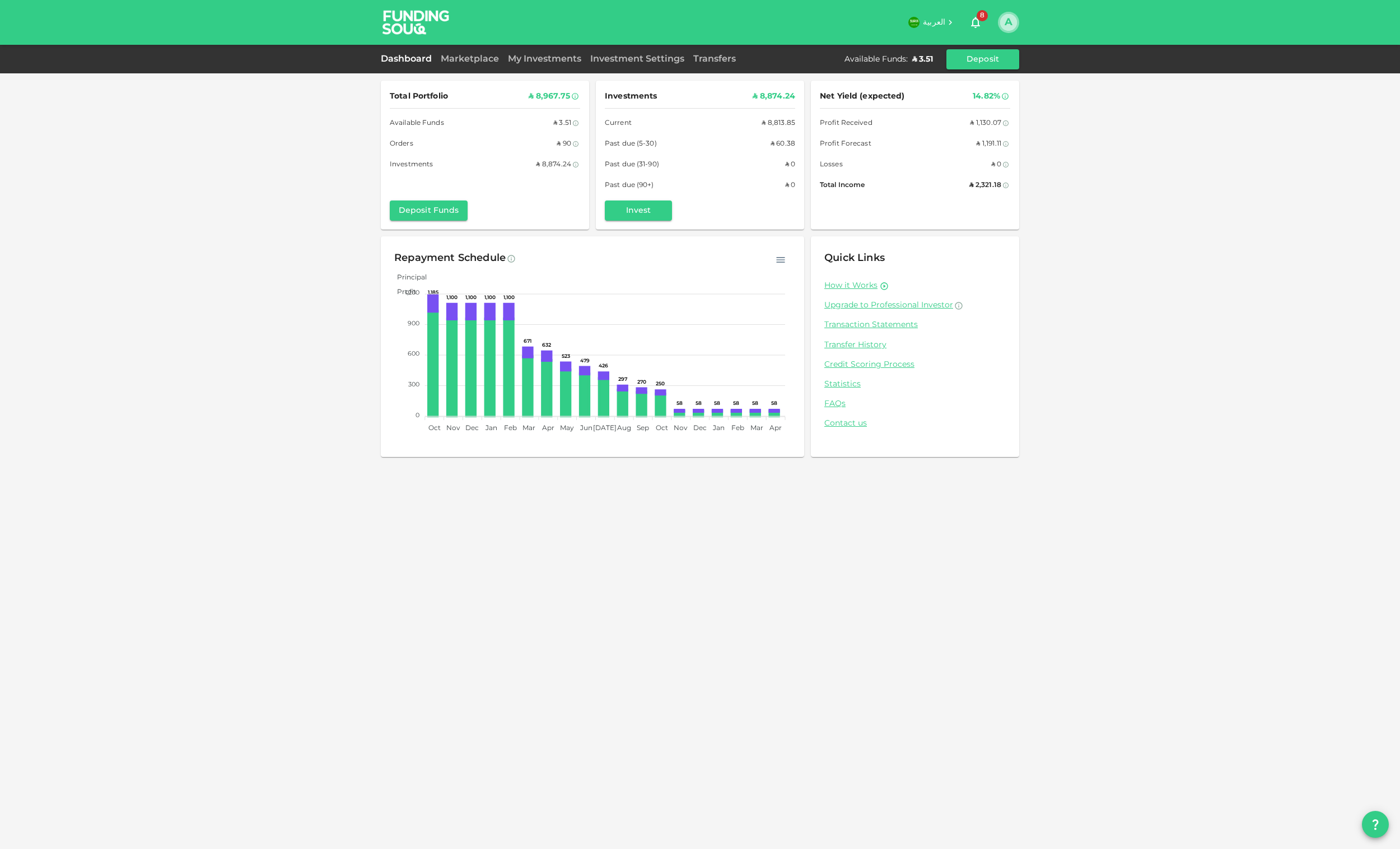
click at [1008, 18] on button "A" at bounding box center [1008, 22] width 17 height 17
click at [945, 113] on div "Sign Out" at bounding box center [935, 109] width 36 height 11
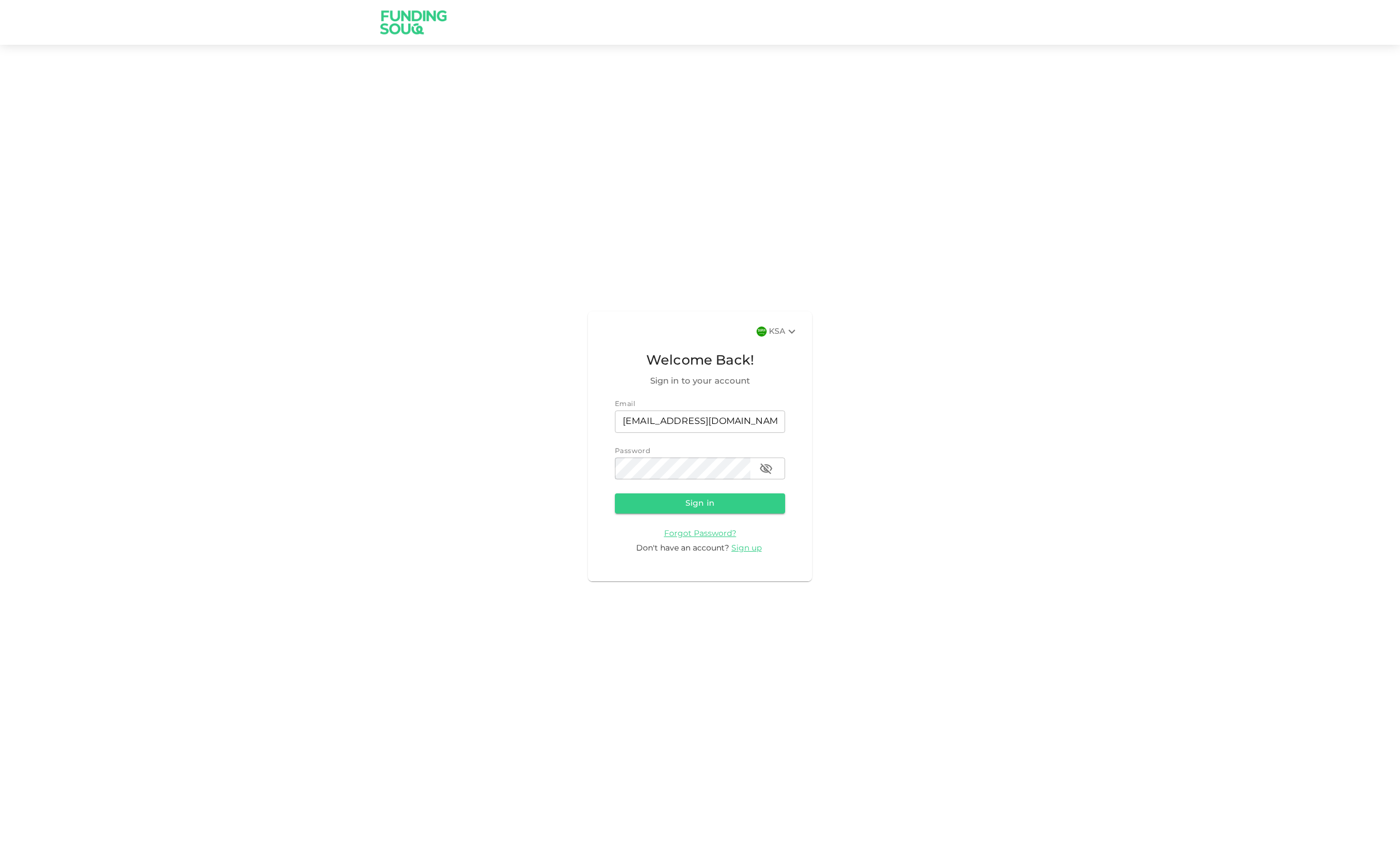
click at [800, 323] on div "KSA Welcome Back! Sign in to your account Email email [EMAIL_ADDRESS][DOMAIN_NA…" at bounding box center [700, 446] width 224 height 269
click at [791, 331] on icon at bounding box center [791, 331] width 13 height 13
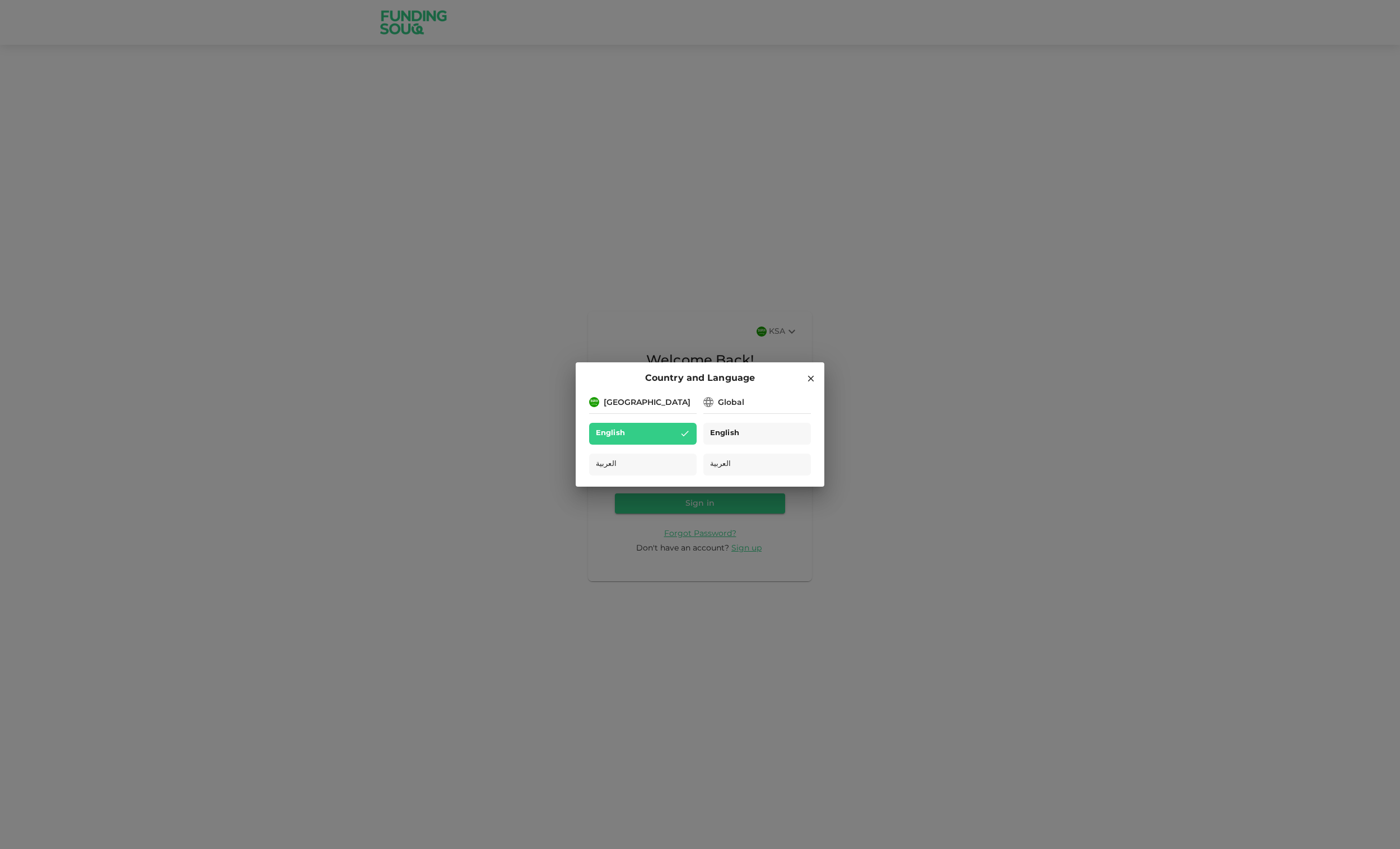
click at [751, 429] on div "English" at bounding box center [757, 434] width 107 height 22
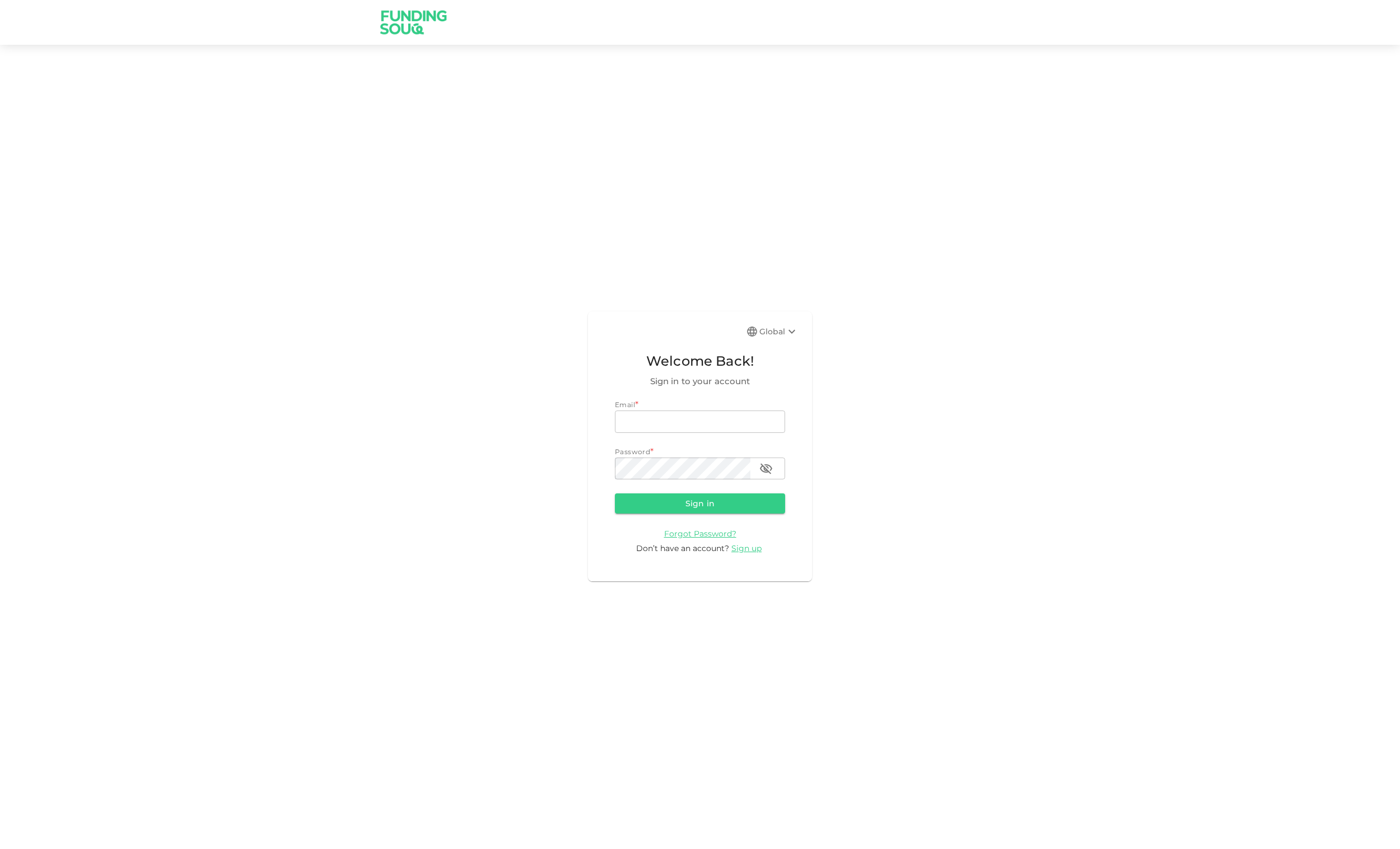
type input "[EMAIL_ADDRESS][DOMAIN_NAME]"
click at [719, 504] on button "Sign in" at bounding box center [700, 503] width 171 height 20
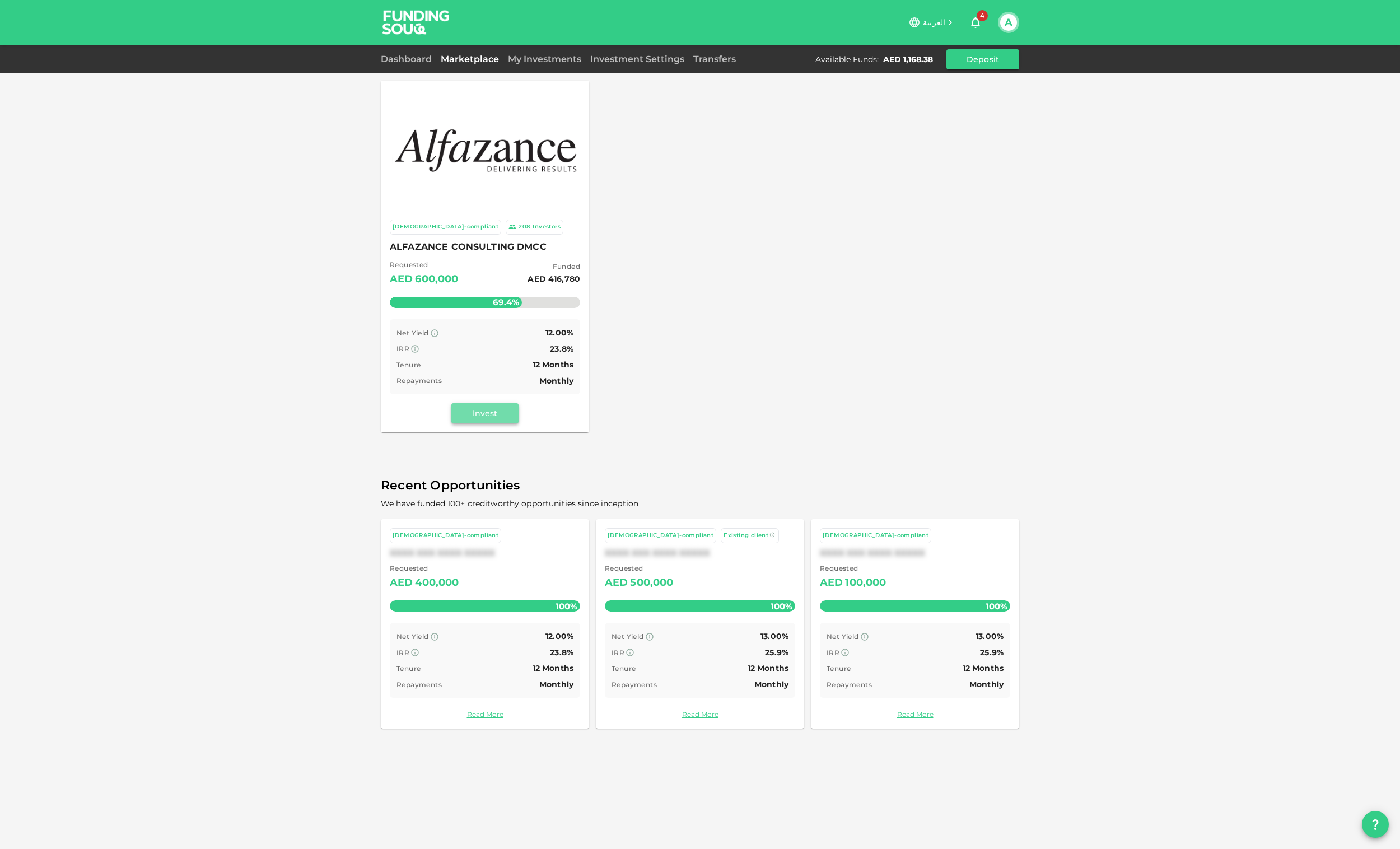
click at [489, 404] on button "Invest" at bounding box center [485, 413] width 67 height 20
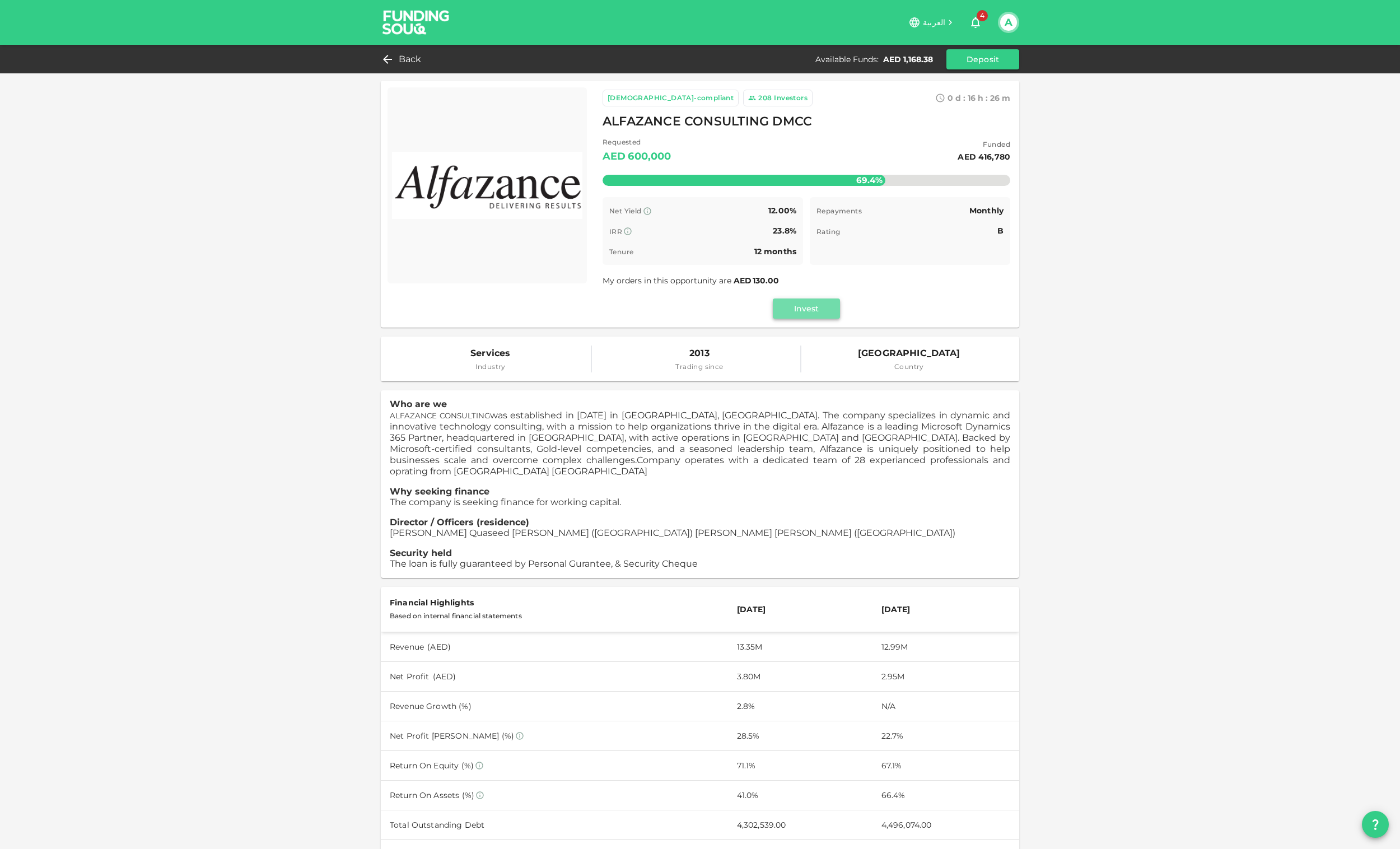
click at [796, 301] on button "Invest" at bounding box center [806, 308] width 67 height 20
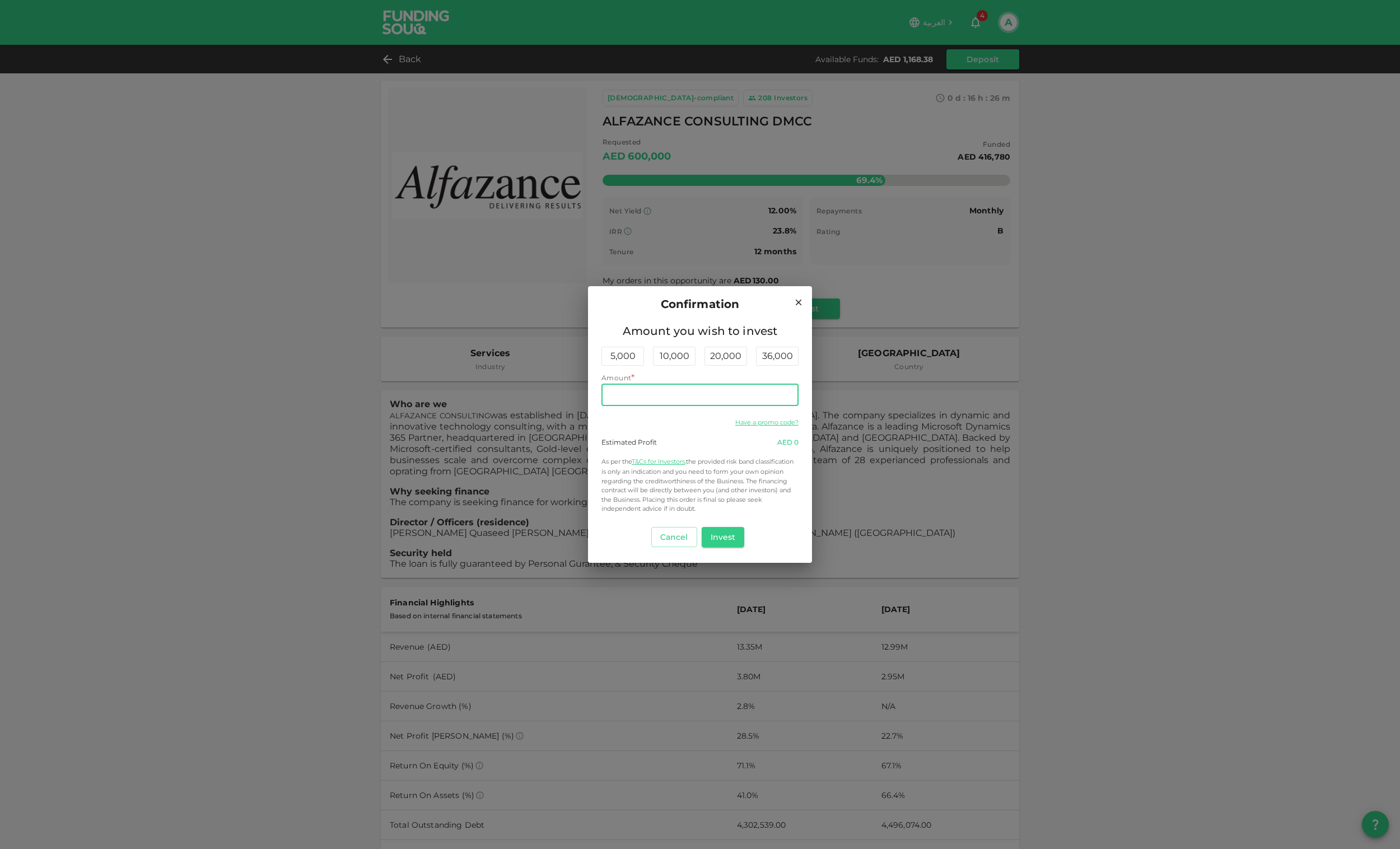
click at [671, 399] on input "Amount" at bounding box center [700, 394] width 197 height 22
type input "350"
click at [728, 537] on button "Invest" at bounding box center [723, 537] width 43 height 20
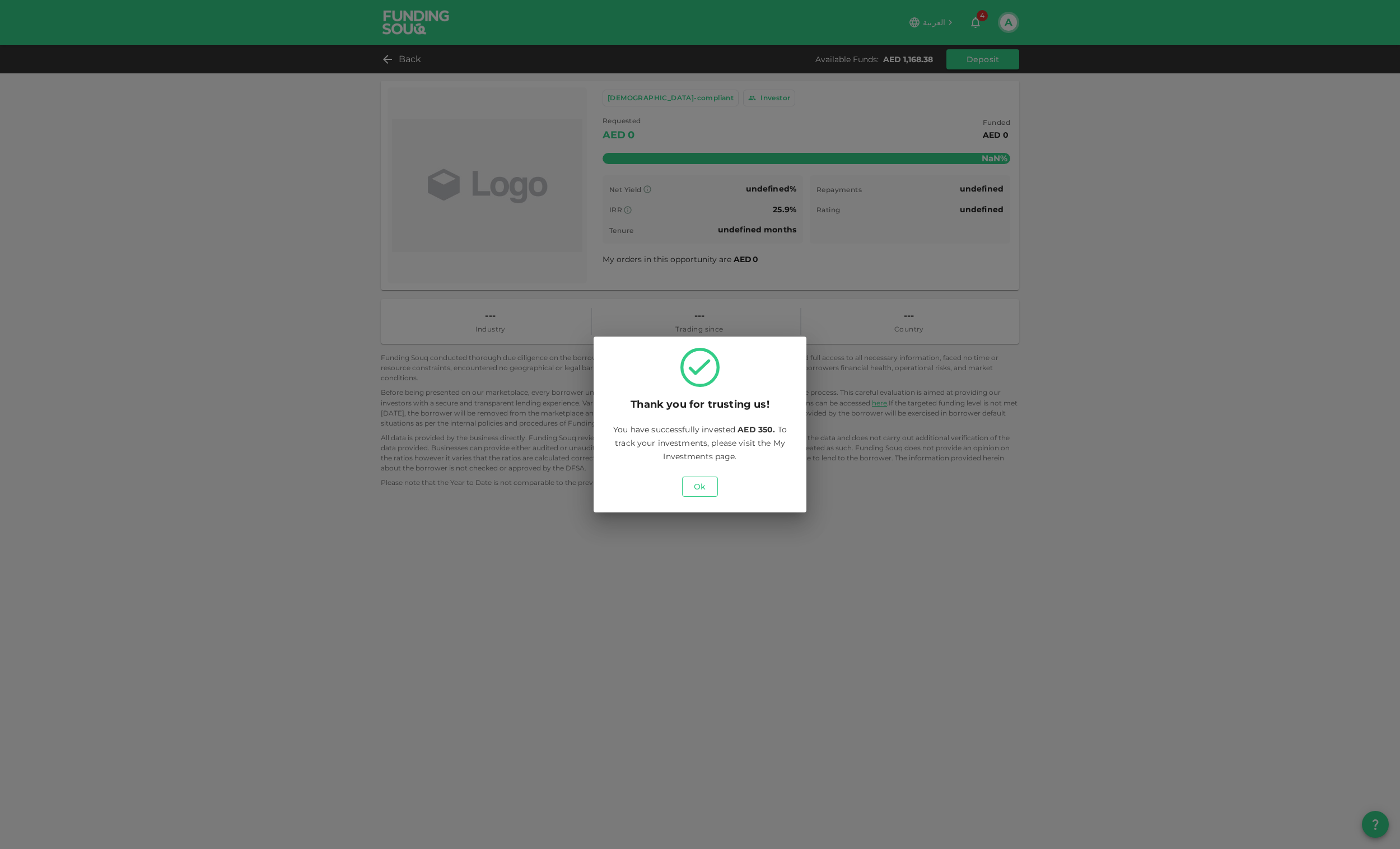
click at [693, 487] on button "Ok" at bounding box center [700, 487] width 36 height 20
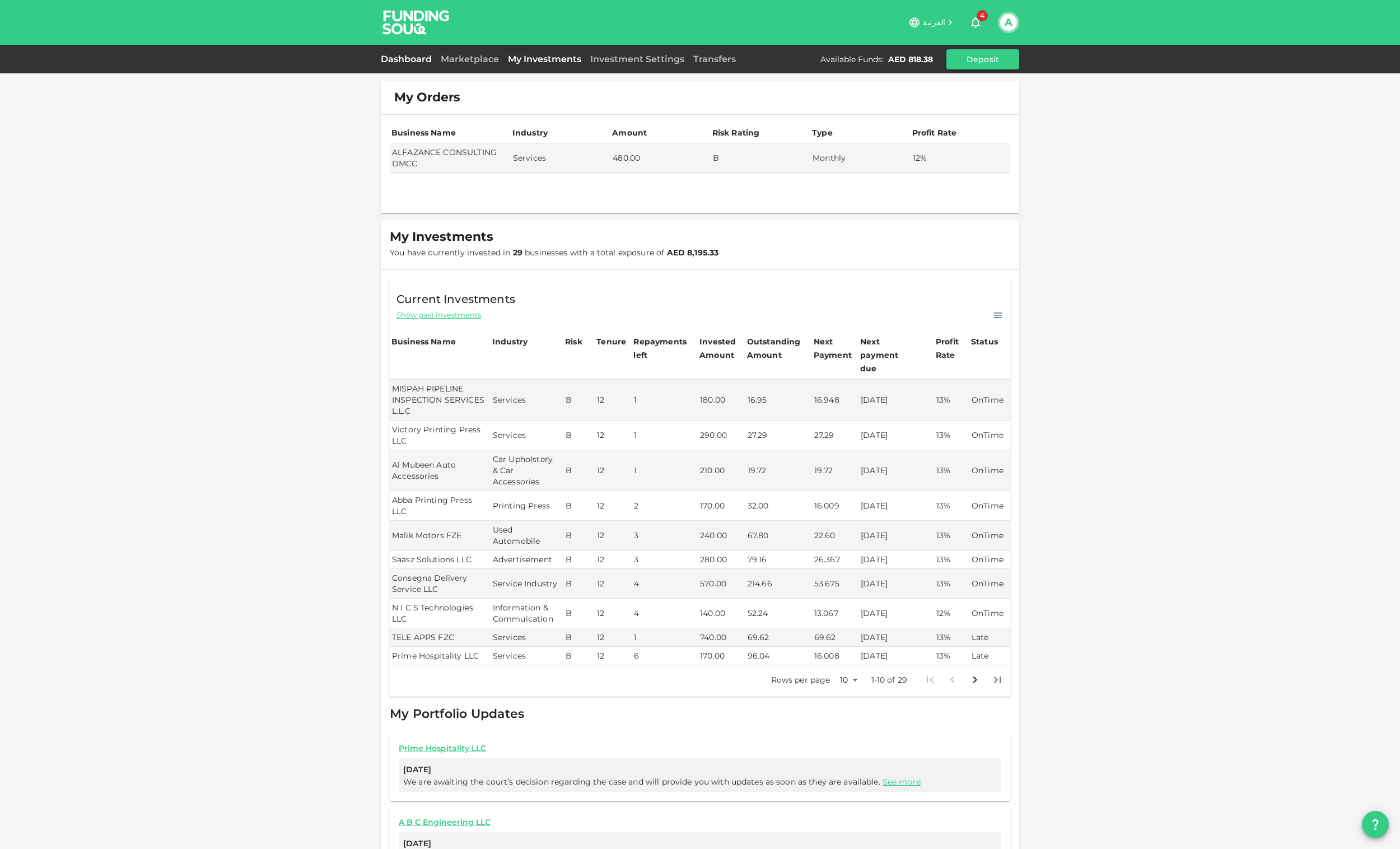
click at [421, 55] on link "Dashboard" at bounding box center [408, 59] width 55 height 11
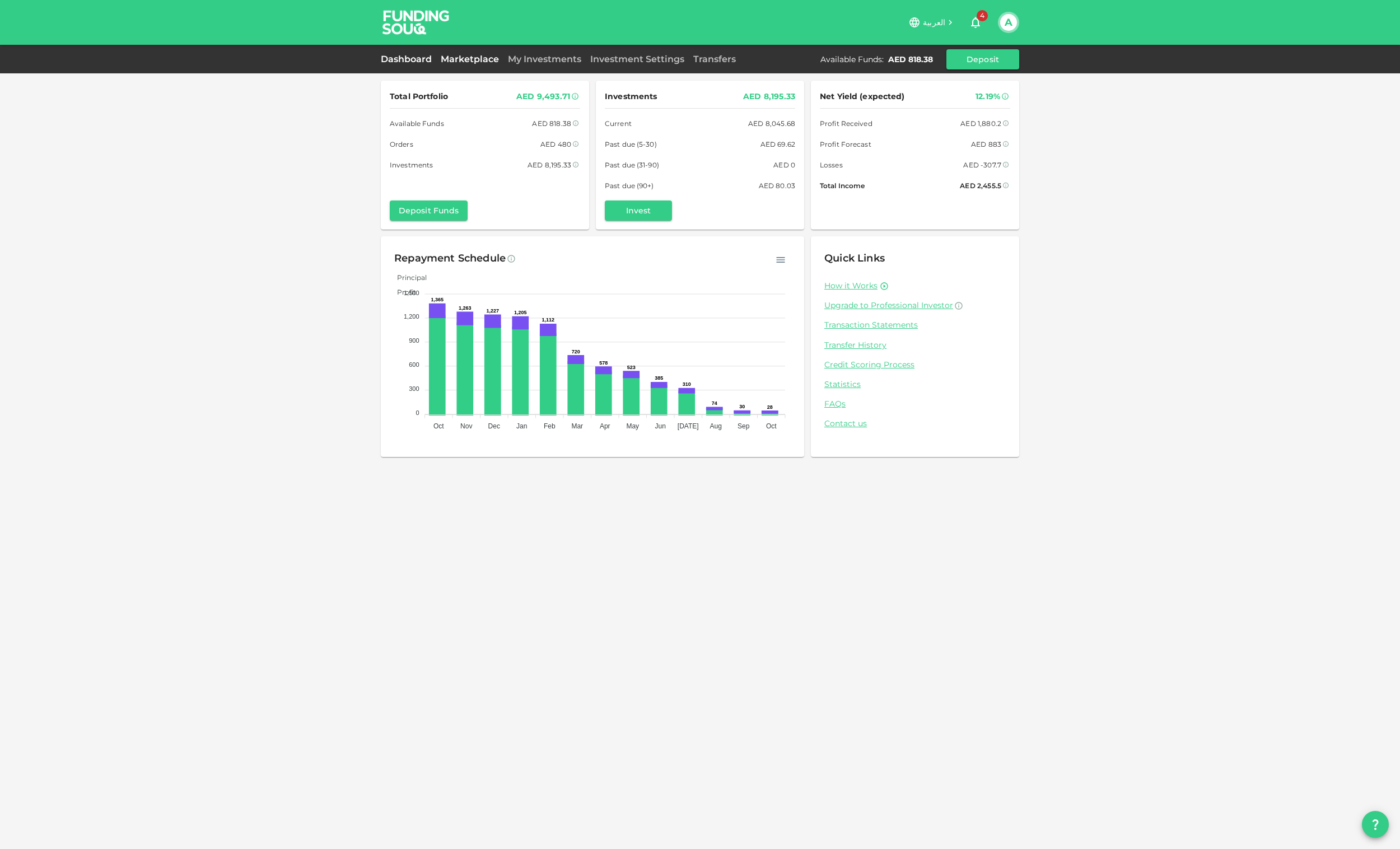
click at [479, 57] on link "Marketplace" at bounding box center [470, 59] width 67 height 11
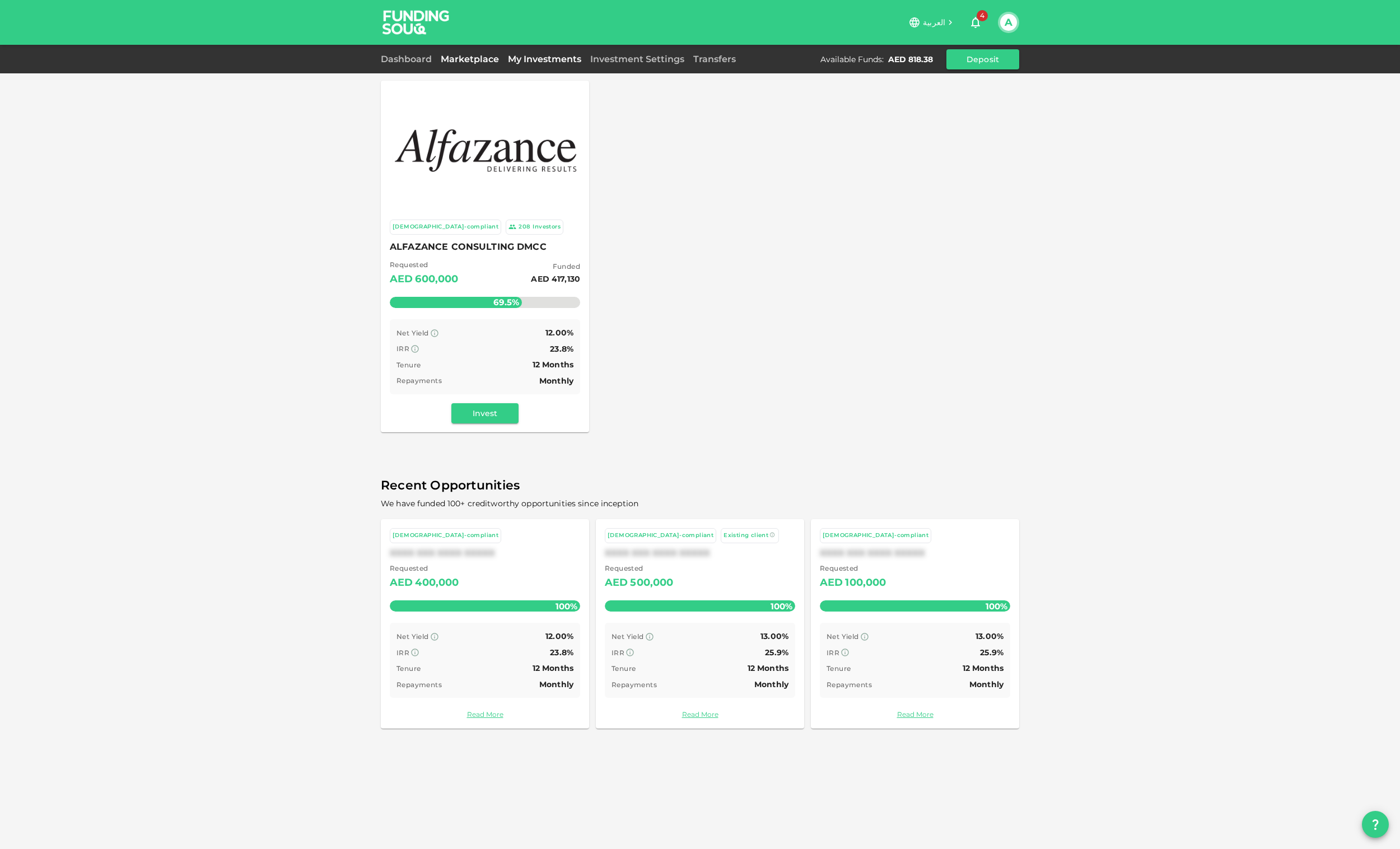
click at [522, 61] on link "My Investments" at bounding box center [545, 59] width 83 height 11
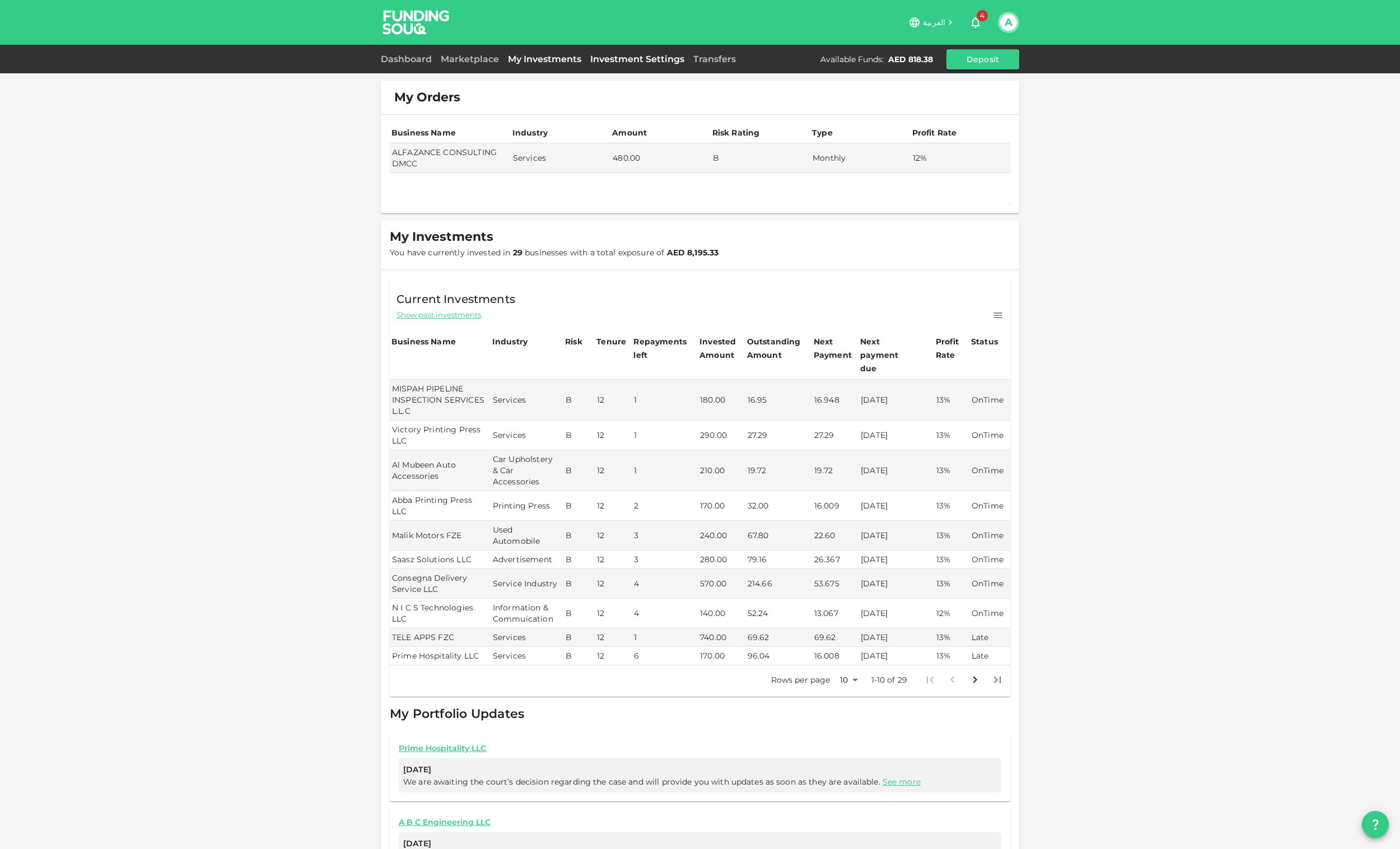
click at [619, 56] on link "Investment Settings" at bounding box center [637, 59] width 103 height 11
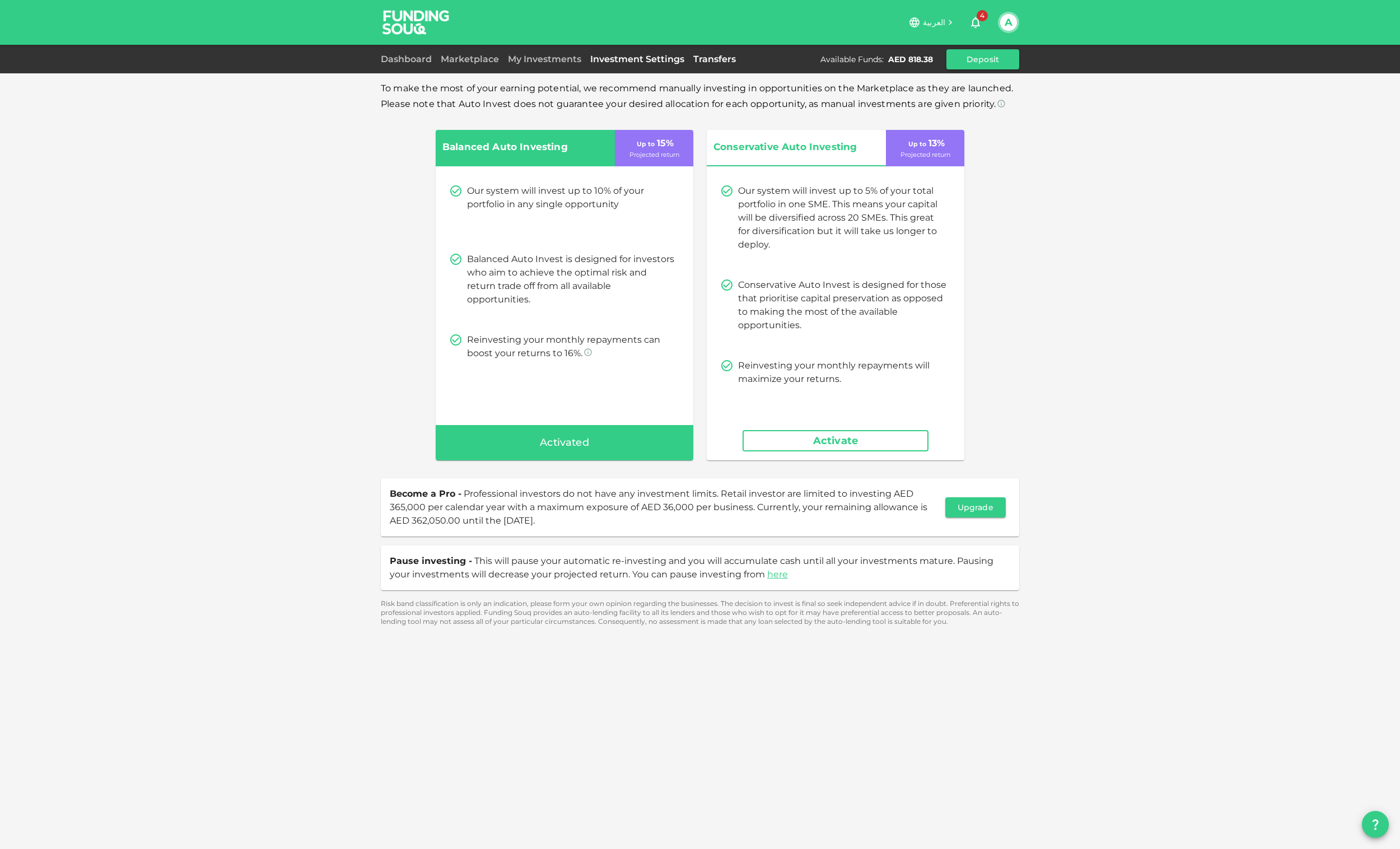
click at [703, 55] on link "Transfers" at bounding box center [715, 59] width 52 height 11
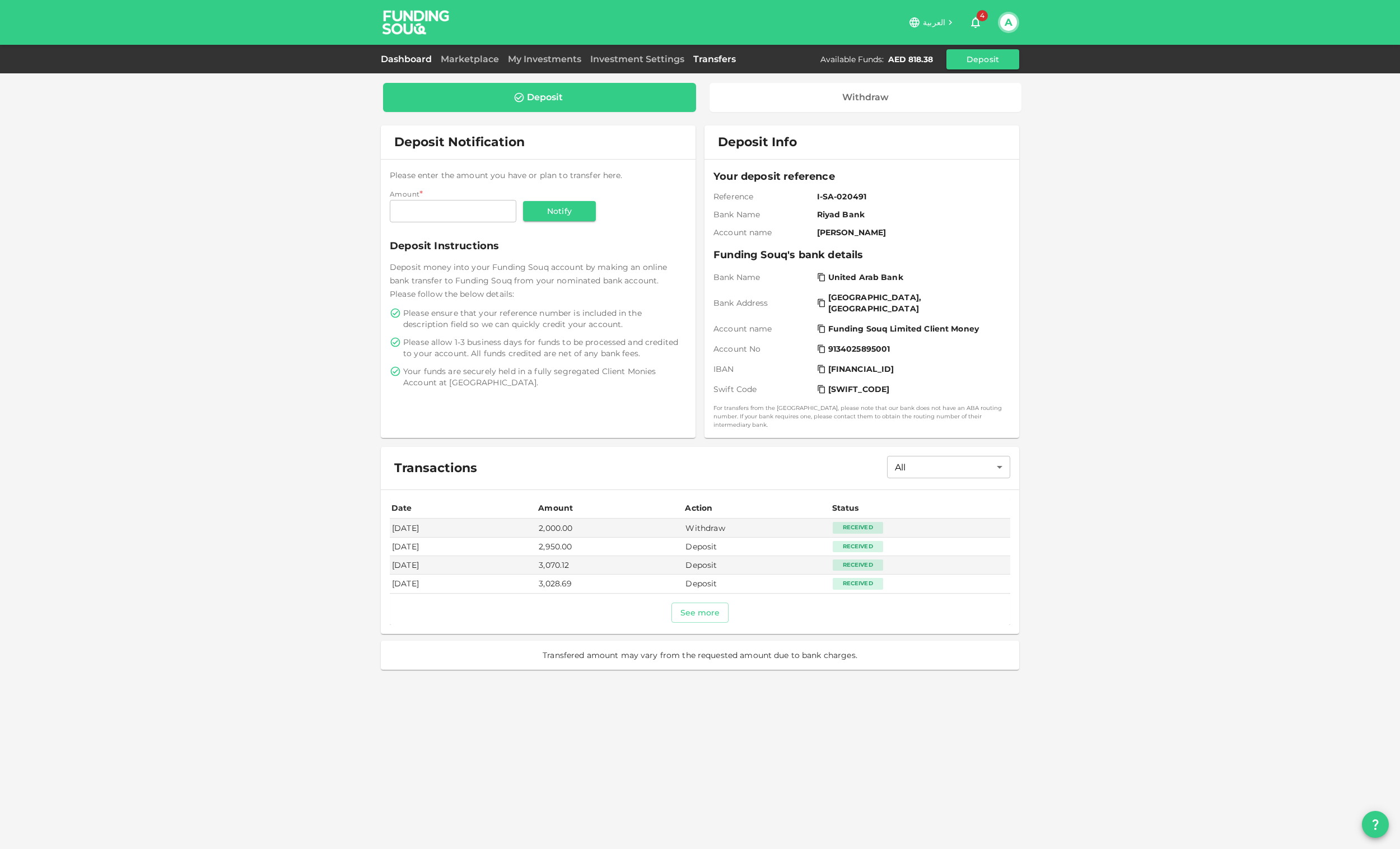
click at [405, 60] on link "Dashboard" at bounding box center [408, 59] width 55 height 11
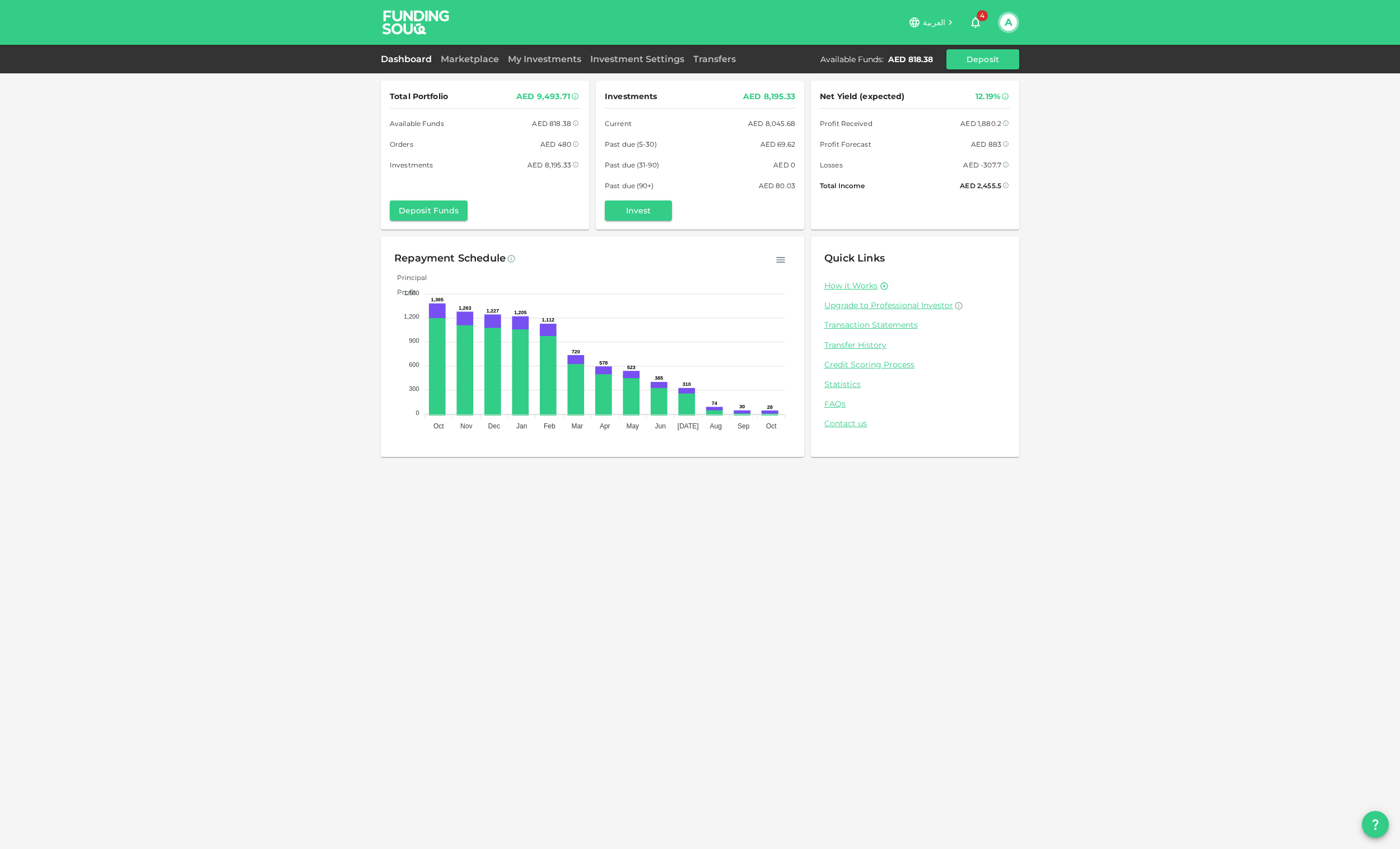
click at [1013, 21] on button "A" at bounding box center [1008, 22] width 17 height 17
click at [953, 106] on li "Sign Out" at bounding box center [964, 109] width 103 height 18
